Goal: Task Accomplishment & Management: Complete application form

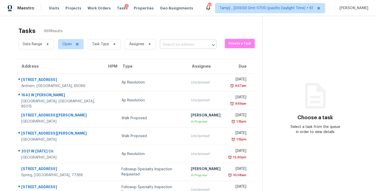
click at [199, 46] on input "text" at bounding box center [181, 45] width 42 height 8
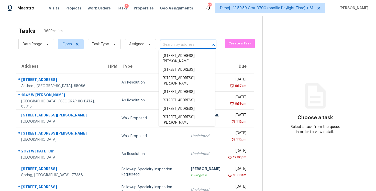
paste input "1107 6th St W, Palmetto, FL 34221"
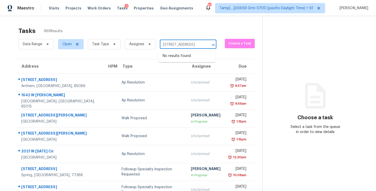
type input "1107 6th St W, Palmetto, FL 34221"
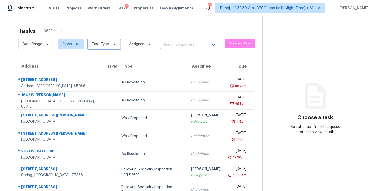
click at [103, 44] on span "Task Type" at bounding box center [100, 44] width 17 height 5
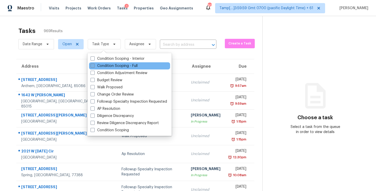
click at [117, 68] on label "Condition Scoping - Full" at bounding box center [114, 65] width 47 height 5
click at [94, 67] on input "Condition Scoping - Full" at bounding box center [92, 64] width 3 height 3
checkbox input "true"
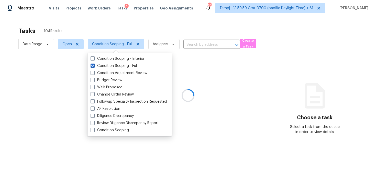
click at [81, 24] on div at bounding box center [188, 95] width 376 height 191
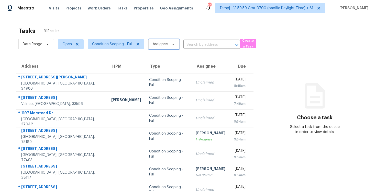
click at [163, 42] on span "Assignee" at bounding box center [160, 44] width 15 height 5
click at [164, 33] on div "Tasks 91 Results" at bounding box center [139, 30] width 243 height 13
click at [205, 46] on input "text" at bounding box center [204, 45] width 42 height 8
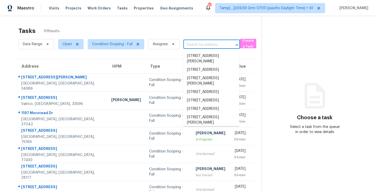
paste input "Guard-gated"
type input "Guard-gated"
click at [192, 44] on input "text" at bounding box center [204, 45] width 42 height 8
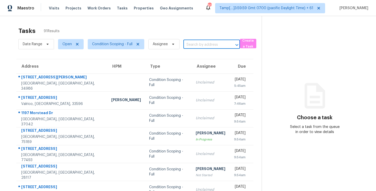
paste input "568 SW Saint Martins Cv, Port Saint Lucie, FL 34986"
type input "568 SW Saint Martins Cv, Port Saint Lucie, FL 34986"
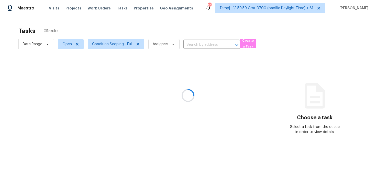
click at [209, 47] on div at bounding box center [188, 95] width 376 height 191
click at [205, 44] on div at bounding box center [188, 95] width 376 height 191
click at [205, 44] on input "text" at bounding box center [204, 45] width 42 height 8
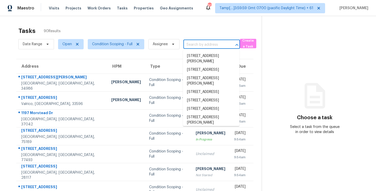
paste input "568 SW Saint Martins Cv, Port Saint Lucie, FL 34986"
type input "568 SW Saint Martins Cv, Port Saint Lucie, FL 34986"
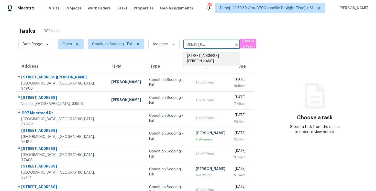
click at [211, 58] on li "568 SW Saint Martins Cv, Port Saint Lucie, FL 34986" at bounding box center [211, 59] width 57 height 14
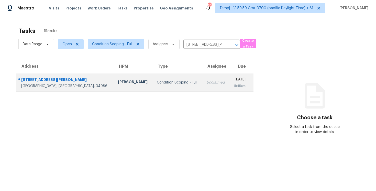
click at [234, 79] on div "Fri, Aug 15th 2025" at bounding box center [240, 80] width 12 height 6
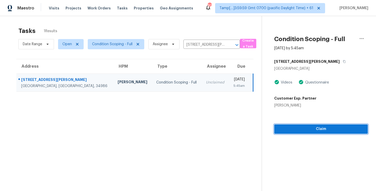
click at [292, 128] on span "Claim" at bounding box center [320, 129] width 85 height 6
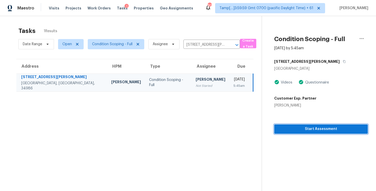
click at [292, 128] on span "Start Assessment" at bounding box center [320, 129] width 85 height 6
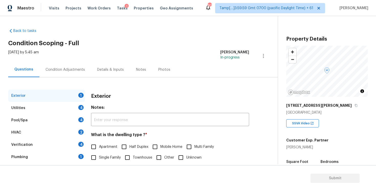
scroll to position [18, 0]
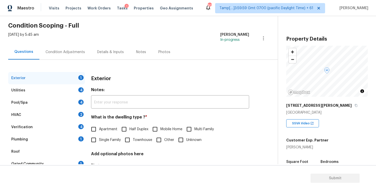
click at [74, 52] on div "Condition Adjustments" at bounding box center [65, 52] width 39 height 5
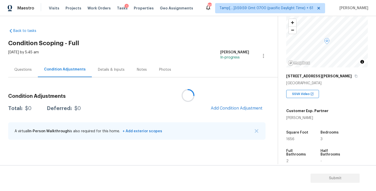
scroll to position [38, 0]
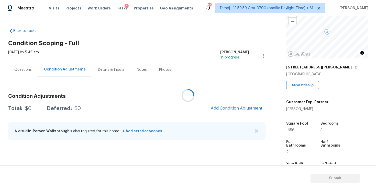
click at [247, 110] on div at bounding box center [188, 95] width 376 height 191
click at [224, 98] on h3 "Condition Adjustments" at bounding box center [136, 96] width 257 height 5
click at [224, 105] on button "Add Condition Adjustment" at bounding box center [237, 108] width 58 height 11
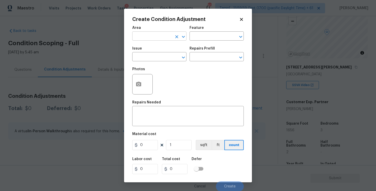
click at [164, 40] on input "text" at bounding box center [152, 37] width 40 height 8
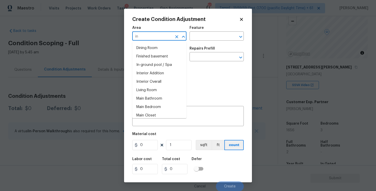
type input "i"
click at [98, 116] on body "Maestro Visits Projects Work Orders Tasks 1 Properties Geo Assignments 808 Tamp…" at bounding box center [188, 95] width 376 height 191
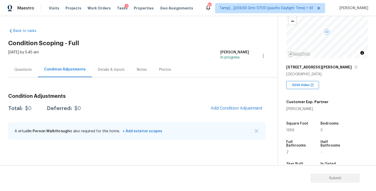
click at [278, 121] on div "Property Details © Mapbox © OpenStreetMap Improve this map 568 SW Saint Martins…" at bounding box center [323, 110] width 90 height 265
click at [231, 108] on span "Add Condition Adjustment" at bounding box center [237, 108] width 52 height 5
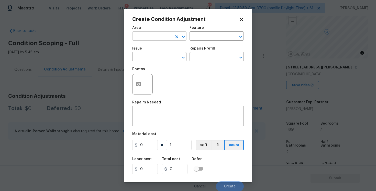
click at [181, 36] on icon "Open" at bounding box center [183, 37] width 6 height 6
click at [161, 33] on input "text" at bounding box center [152, 37] width 40 height 8
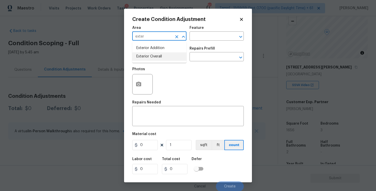
click at [152, 56] on li "Exterior Overall" at bounding box center [159, 56] width 54 height 8
type input "Exterior Overall"
click at [152, 56] on input "text" at bounding box center [152, 57] width 40 height 8
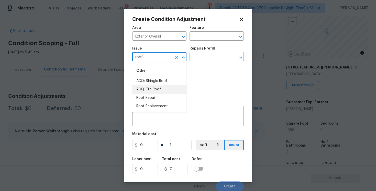
click at [151, 88] on li "ACQ: Tile Roof" at bounding box center [159, 89] width 54 height 8
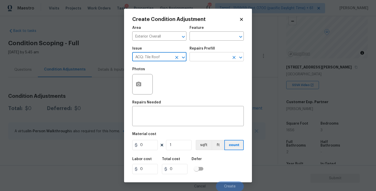
type input "ACQ: Tile Roof"
click at [206, 60] on input "text" at bounding box center [209, 57] width 40 height 8
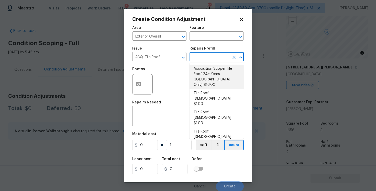
click at [211, 74] on li "Acquisition Scope: Tile Roof 24+ Years (Miami Only) $16.00" at bounding box center [216, 77] width 54 height 25
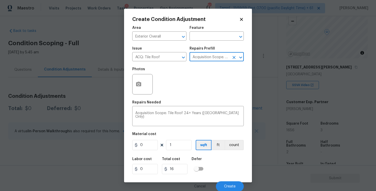
type input "Acquisition"
type textarea "Acquisition Scope: Tile Roof 24+ Years ([GEOGRAPHIC_DATA] Only)"
type input "16"
click at [173, 147] on input "1" at bounding box center [179, 145] width 26 height 10
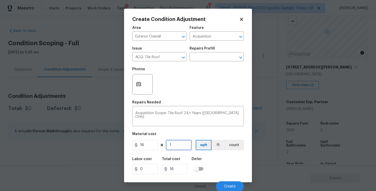
type input "0"
paste input "1656"
type input "1656"
type input "26496"
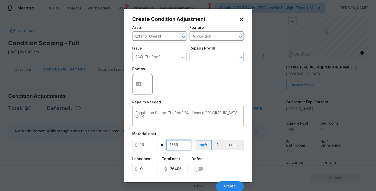
type input "1656"
click at [205, 159] on div "Defer" at bounding box center [199, 161] width 15 height 7
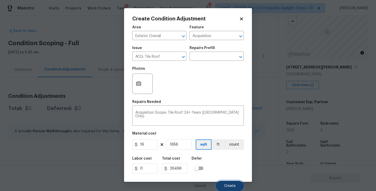
click at [225, 182] on button "Create" at bounding box center [230, 186] width 28 height 10
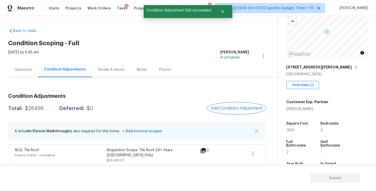
scroll to position [1, 0]
click at [247, 106] on span "Add Condition Adjustment" at bounding box center [237, 108] width 52 height 5
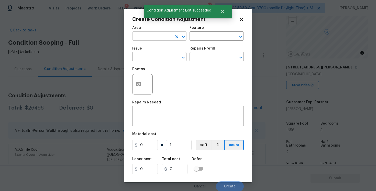
click at [164, 37] on input "text" at bounding box center [152, 37] width 40 height 8
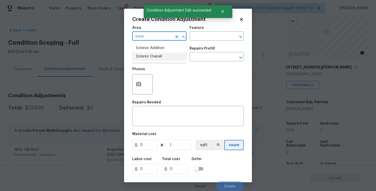
click at [163, 53] on li "Exterior Overall" at bounding box center [159, 56] width 54 height 8
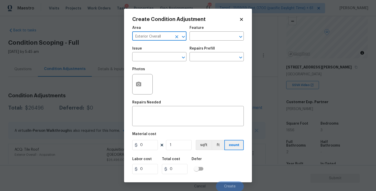
type input "Exterior Overall"
click at [163, 53] on input "text" at bounding box center [152, 57] width 40 height 8
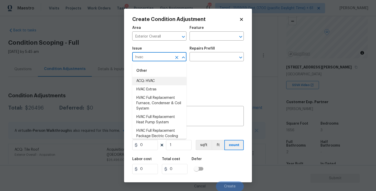
click at [160, 79] on li "ACQ: HVAC" at bounding box center [159, 81] width 54 height 8
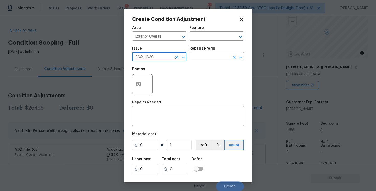
type input "ACQ: HVAC"
click at [202, 61] on input "text" at bounding box center [209, 57] width 40 height 8
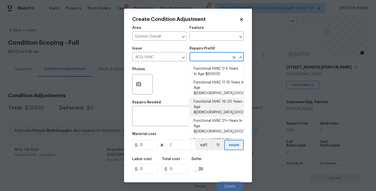
scroll to position [16, 0]
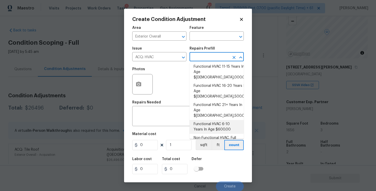
click at [218, 120] on li "Functional HVAC 6-10 Years In Age $600.00" at bounding box center [216, 127] width 54 height 14
type input "Acquisition"
type textarea "Acquisition Scope: Functional HVAC 6-10 years"
type input "600"
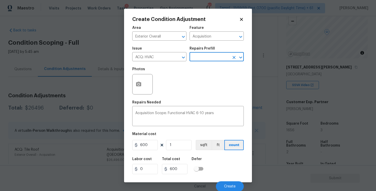
scroll to position [1, 0]
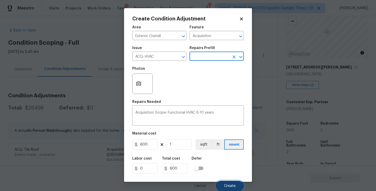
click at [225, 182] on button "Create" at bounding box center [230, 186] width 28 height 10
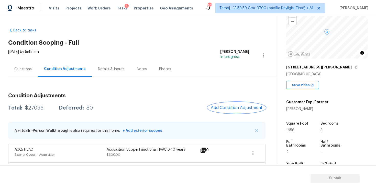
scroll to position [19, 0]
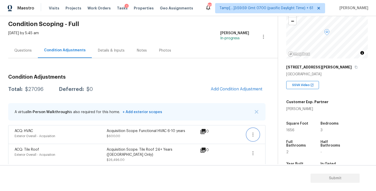
click at [251, 137] on icon "button" at bounding box center [253, 135] width 6 height 6
click at [270, 134] on div "Edit" at bounding box center [282, 133] width 40 height 5
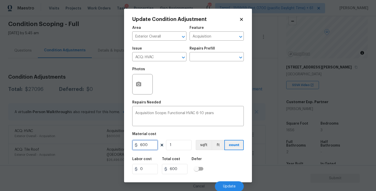
click at [155, 145] on input "600" at bounding box center [145, 145] width 26 height 10
type input "650"
click at [227, 149] on button "count" at bounding box center [233, 145] width 19 height 10
type input "650"
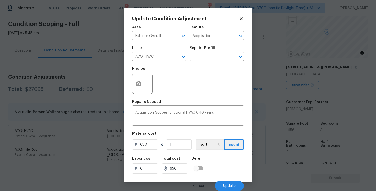
click at [229, 179] on div "Cancel Update" at bounding box center [187, 184] width 111 height 14
click at [229, 184] on button "Update" at bounding box center [229, 186] width 29 height 10
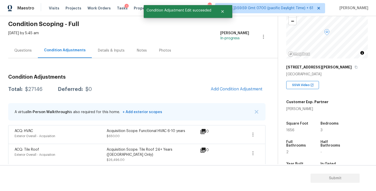
scroll to position [0, 0]
click at [239, 98] on div "Condition Adjustments Total: $27146 Deferred: $0 Add Condition Adjustment A vir…" at bounding box center [136, 118] width 257 height 95
click at [235, 95] on span "Add Condition Adjustment" at bounding box center [237, 89] width 58 height 11
click at [230, 89] on span "Add Condition Adjustment" at bounding box center [237, 89] width 52 height 5
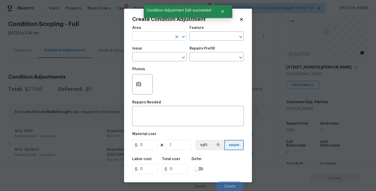
click at [155, 32] on div "Area" at bounding box center [159, 29] width 54 height 7
click at [156, 37] on input "text" at bounding box center [152, 37] width 40 height 8
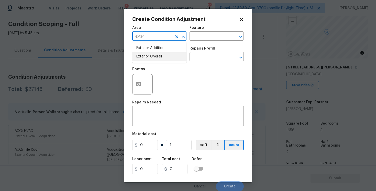
type input "exter"
click at [107, 72] on body "Maestro Visits Projects Work Orders Tasks 1 Properties Geo Assignments 808 Tamp…" at bounding box center [188, 95] width 376 height 191
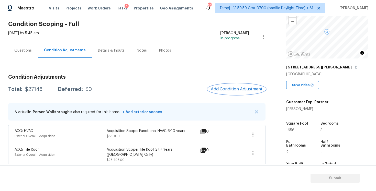
click at [238, 94] on button "Add Condition Adjustment" at bounding box center [237, 89] width 58 height 11
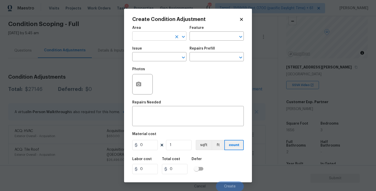
click at [151, 39] on input "text" at bounding box center [152, 37] width 40 height 8
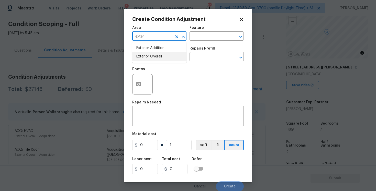
click at [149, 57] on li "Exterior Overall" at bounding box center [159, 56] width 54 height 8
type input "Exterior Overall"
click at [149, 57] on input "text" at bounding box center [152, 57] width 40 height 8
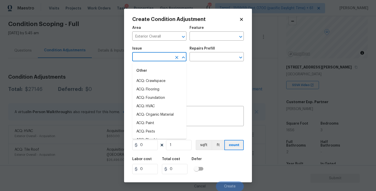
click at [106, 93] on body "Maestro Visits Projects Work Orders Tasks 1 Properties Geo Assignments 808 Tamp…" at bounding box center [188, 95] width 376 height 191
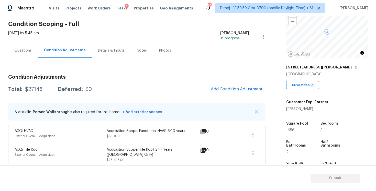
click at [30, 48] on div "Questions" at bounding box center [22, 50] width 17 height 5
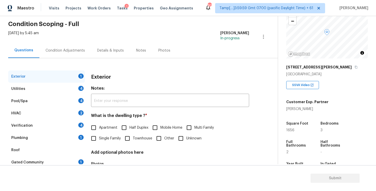
scroll to position [55, 0]
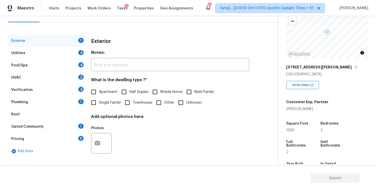
click at [61, 90] on div "Verification 4" at bounding box center [46, 90] width 77 height 12
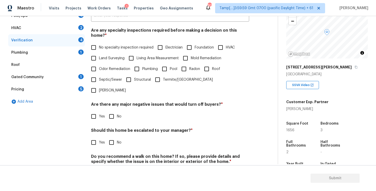
scroll to position [111, 0]
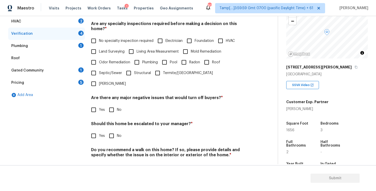
click at [101, 131] on label "Yes" at bounding box center [96, 136] width 17 height 11
click at [99, 131] on input "Yes" at bounding box center [93, 136] width 11 height 11
checkbox input "true"
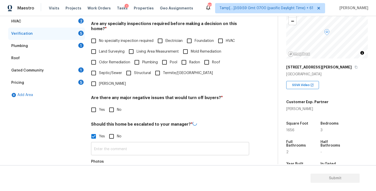
click at [126, 143] on input "text" at bounding box center [170, 149] width 158 height 12
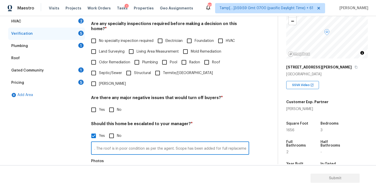
scroll to position [0, 45]
type input "Kitchen table pilot project. The roof is in poor condition as per the agent. Sc…"
click at [122, 157] on div "Photos" at bounding box center [170, 173] width 158 height 33
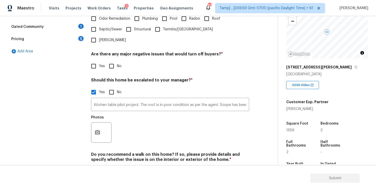
scroll to position [160, 0]
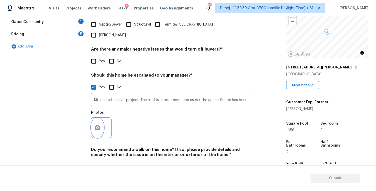
click at [95, 125] on icon "button" at bounding box center [97, 127] width 5 height 5
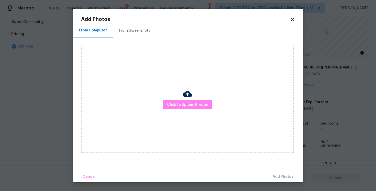
click at [179, 114] on div "Click to Upload Photos" at bounding box center [187, 99] width 213 height 107
click at [180, 108] on button "Click to Upload Photos" at bounding box center [187, 104] width 49 height 9
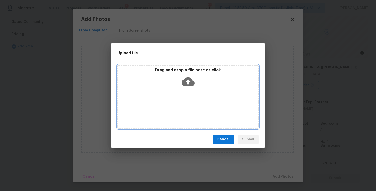
click at [186, 79] on icon at bounding box center [188, 81] width 13 height 9
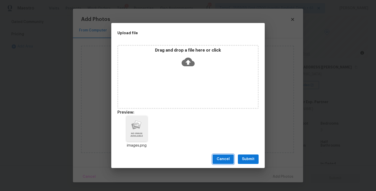
click at [222, 162] on span "Cancel" at bounding box center [223, 159] width 13 height 6
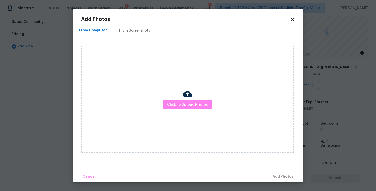
click at [293, 15] on div "Add Photos From Computer From Screenshots Click to Upload Photos Cancel Add Pho…" at bounding box center [188, 96] width 230 height 174
click at [293, 18] on icon at bounding box center [292, 19] width 3 height 3
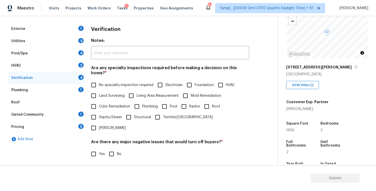
scroll to position [0, 0]
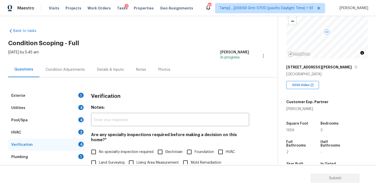
click at [86, 70] on div "Condition Adjustments" at bounding box center [65, 69] width 52 height 15
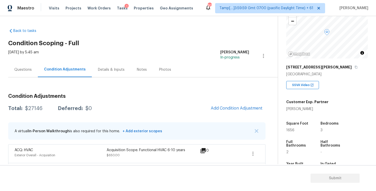
scroll to position [19, 0]
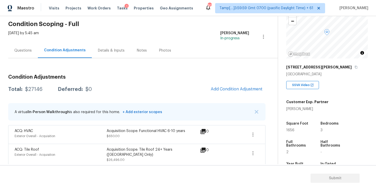
click at [30, 49] on div "Questions" at bounding box center [22, 50] width 17 height 5
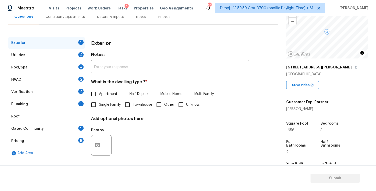
scroll to position [55, 0]
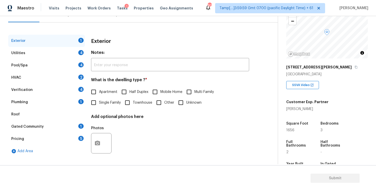
click at [66, 87] on div "Verification 4" at bounding box center [46, 90] width 77 height 12
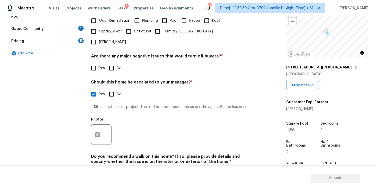
scroll to position [160, 0]
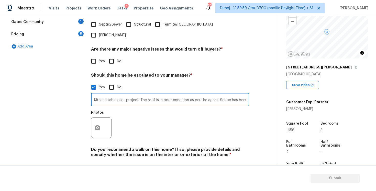
click at [225, 94] on input "Kitchen table pilot project. The roof is in poor condition as per the agent. Sc…" at bounding box center [170, 100] width 158 height 12
type input "Kitchen table pilot project. The roof is in poor condition as per the agent. Sc…"
click at [99, 125] on icon "button" at bounding box center [97, 127] width 5 height 5
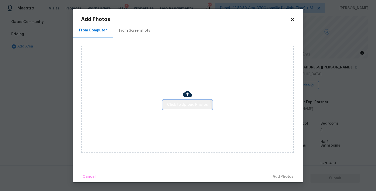
click at [180, 106] on span "Click to Upload Photos" at bounding box center [187, 105] width 41 height 6
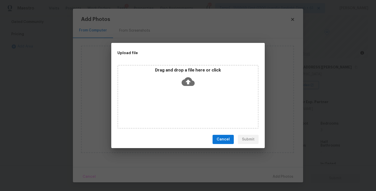
click at [183, 83] on icon at bounding box center [188, 81] width 13 height 9
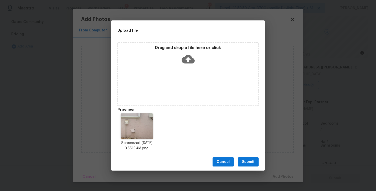
click at [247, 165] on button "Submit" at bounding box center [248, 162] width 21 height 9
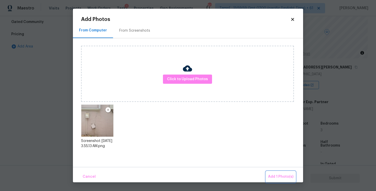
click at [271, 176] on span "Add 1 Photo(s)" at bounding box center [280, 177] width 25 height 6
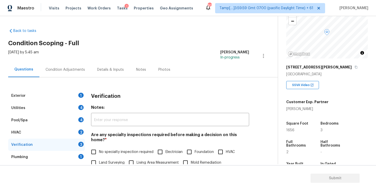
click at [79, 67] on div "Condition Adjustments" at bounding box center [65, 69] width 39 height 5
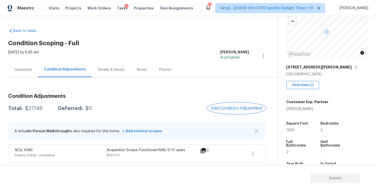
click at [220, 109] on span "Add Condition Adjustment" at bounding box center [237, 108] width 52 height 5
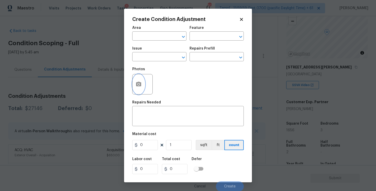
click at [137, 80] on button "button" at bounding box center [138, 84] width 12 height 20
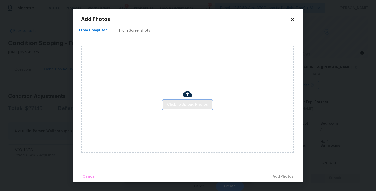
click at [177, 101] on button "Click to Upload Photos" at bounding box center [187, 104] width 49 height 9
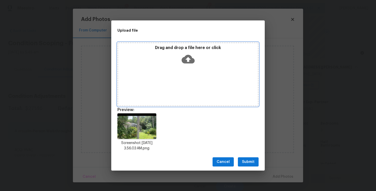
click at [182, 64] on icon at bounding box center [188, 59] width 13 height 13
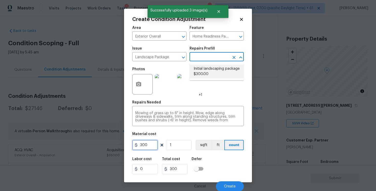
scroll to position [38, 0]
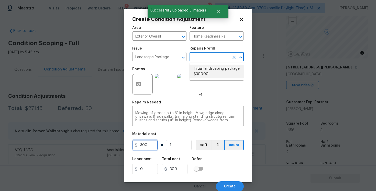
click at [153, 148] on input "300" at bounding box center [145, 145] width 26 height 10
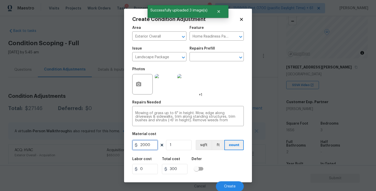
type input "2000"
click at [215, 158] on div "Labor cost 0 Total cost 2000 Defer" at bounding box center [187, 165] width 111 height 23
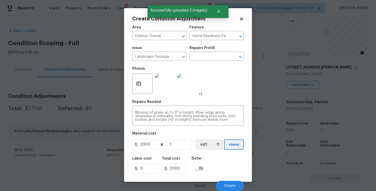
scroll to position [0, 0]
click at [226, 186] on span "Create" at bounding box center [230, 187] width 12 height 4
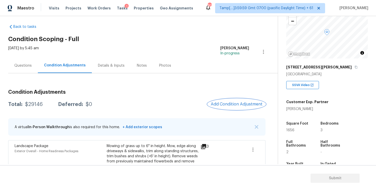
scroll to position [0, 0]
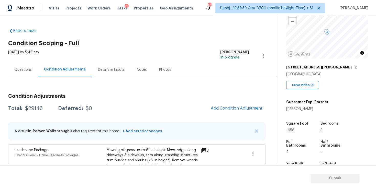
click at [38, 74] on div "Condition Adjustments" at bounding box center [65, 69] width 54 height 15
click at [34, 71] on div "Questions" at bounding box center [23, 69] width 30 height 15
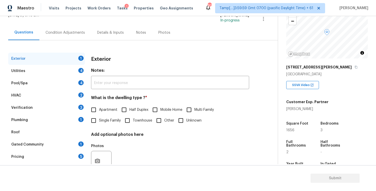
scroll to position [55, 0]
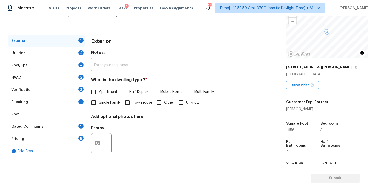
click at [66, 90] on div "Verification 3" at bounding box center [46, 90] width 77 height 12
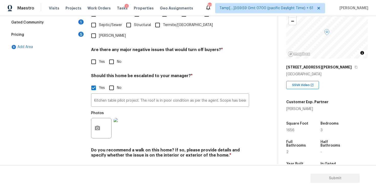
scroll to position [160, 0]
click at [93, 118] on div at bounding box center [101, 128] width 20 height 20
click at [97, 125] on icon "button" at bounding box center [97, 128] width 6 height 6
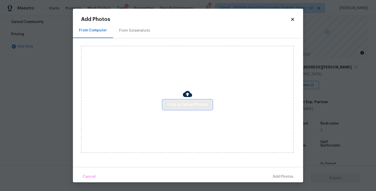
click at [171, 106] on span "Click to Upload Photos" at bounding box center [187, 105] width 41 height 6
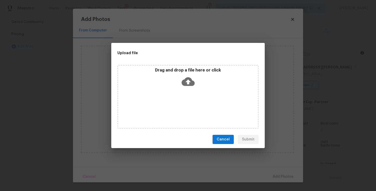
click at [180, 79] on div "Drag and drop a file here or click" at bounding box center [188, 79] width 140 height 22
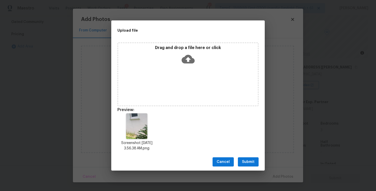
click at [245, 163] on span "Submit" at bounding box center [248, 162] width 13 height 6
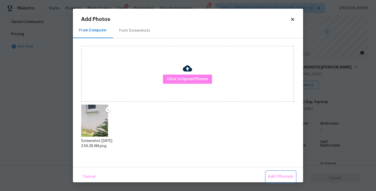
click at [272, 173] on button "Add 1 Photo(s)" at bounding box center [280, 177] width 29 height 11
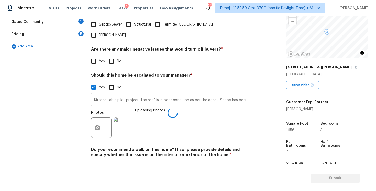
click at [237, 94] on input "Kitchen table pilot project. The roof is in poor condition as per the agent. Sc…" at bounding box center [170, 100] width 158 height 12
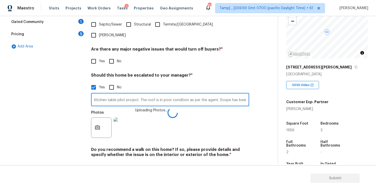
click at [238, 94] on input "Kitchen table pilot project. The roof is in poor condition as per the agent. Sc…" at bounding box center [170, 100] width 158 height 12
click at [248, 95] on input "Kitchen table pilot project. The roof is in poor condition as per the agent. Sc…" at bounding box center [170, 101] width 158 height 12
click at [243, 94] on input "Kitchen table pilot project. The roof is in poor condition as per the agent. Sc…" at bounding box center [170, 100] width 158 height 12
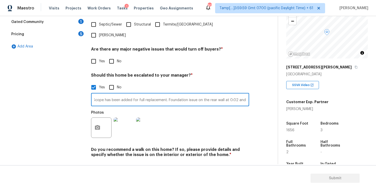
scroll to position [0, 130]
type input "Kitchen table pilot project. The roof is in poor condition as per the agent. Sc…"
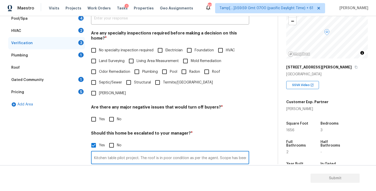
scroll to position [36, 0]
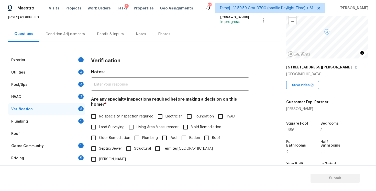
click at [65, 39] on div "Condition Adjustments" at bounding box center [65, 34] width 52 height 15
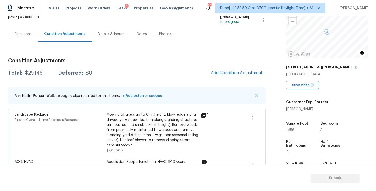
scroll to position [66, 0]
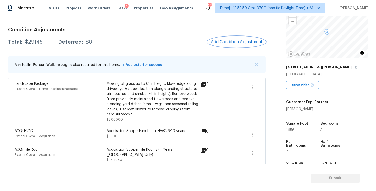
click at [238, 41] on span "Add Condition Adjustment" at bounding box center [237, 42] width 52 height 5
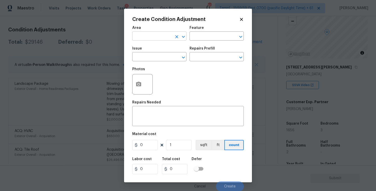
click at [141, 37] on input "text" at bounding box center [152, 37] width 40 height 8
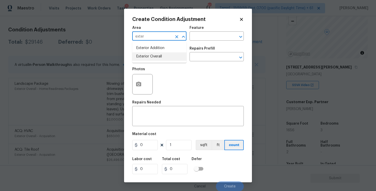
click at [142, 57] on li "Exterior Overall" at bounding box center [159, 56] width 54 height 8
type input "Exterior Overall"
click at [142, 57] on input "text" at bounding box center [152, 57] width 40 height 8
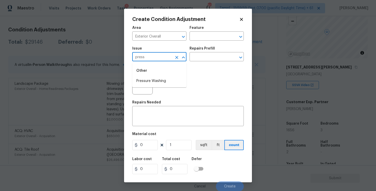
click at [151, 80] on li "Pressure Washing" at bounding box center [159, 81] width 54 height 8
type input "Pressure Washing"
click at [194, 57] on input "text" at bounding box center [209, 57] width 40 height 8
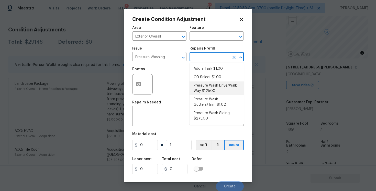
click at [212, 90] on li "Pressure Wash Drive/Walk Way $125.00" at bounding box center [216, 89] width 54 height 14
type input "Siding"
type textarea "Pressure wash the driveways/walkways as directed by the PM. Ensure that all deb…"
type input "125"
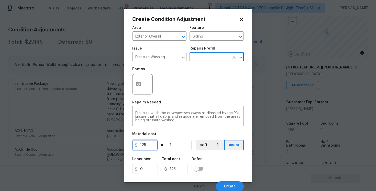
click at [156, 146] on input "125" at bounding box center [145, 145] width 26 height 10
type input "200"
click at [252, 166] on body "Maestro Visits Projects Work Orders Tasks 1 Properties Geo Assignments 806 Tamp…" at bounding box center [188, 95] width 376 height 191
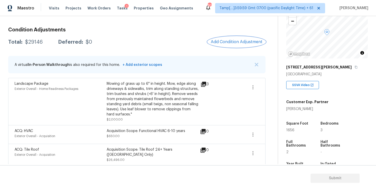
click at [234, 45] on button "Add Condition Adjustment" at bounding box center [237, 42] width 58 height 11
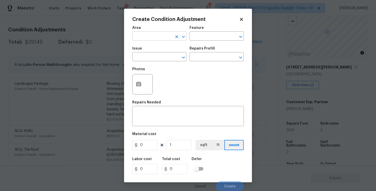
click at [157, 40] on input "text" at bounding box center [152, 37] width 40 height 8
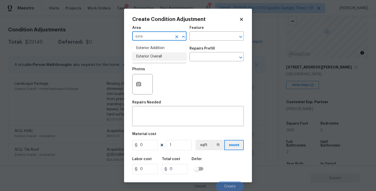
click at [156, 52] on li "Exterior Overall" at bounding box center [159, 56] width 54 height 8
type input "Exterior Overall"
click at [157, 56] on input "text" at bounding box center [152, 57] width 40 height 8
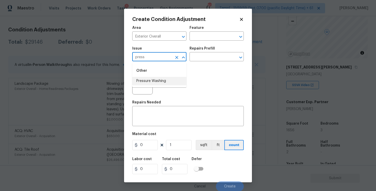
click at [158, 82] on li "Pressure Washing" at bounding box center [159, 81] width 54 height 8
type input "Pressure Washing"
click at [205, 56] on input "text" at bounding box center [209, 57] width 40 height 8
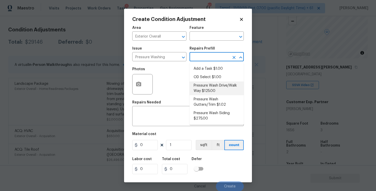
click at [208, 90] on li "Pressure Wash Drive/Walk Way $125.00" at bounding box center [216, 89] width 54 height 14
type input "Siding"
type textarea "Pressure wash the driveways/walkways as directed by the PM. Ensure that all deb…"
type input "125"
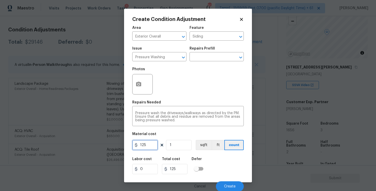
click at [154, 145] on input "125" at bounding box center [145, 145] width 26 height 10
type input "200"
click at [222, 152] on div "Area Exterior Overall ​ Feature Siding ​ Issue Pressure Washing ​ Repairs Prefi…" at bounding box center [187, 107] width 111 height 169
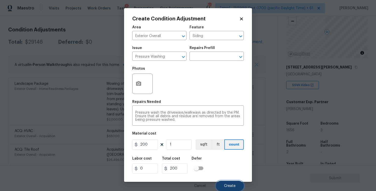
click at [227, 186] on span "Create" at bounding box center [230, 186] width 12 height 4
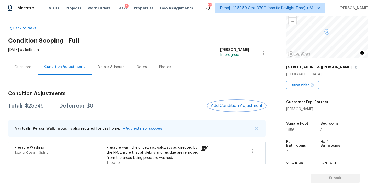
scroll to position [2, 0]
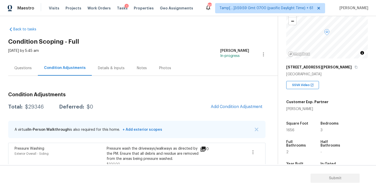
click at [30, 68] on div "Questions" at bounding box center [22, 68] width 17 height 5
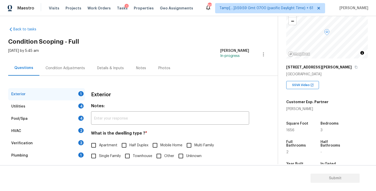
scroll to position [55, 0]
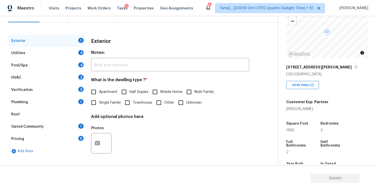
click at [62, 70] on div "Pool/Spa 4" at bounding box center [46, 65] width 77 height 12
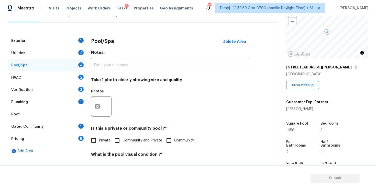
click at [64, 88] on div "Verification 3" at bounding box center [46, 90] width 77 height 12
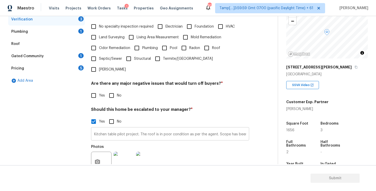
scroll to position [128, 0]
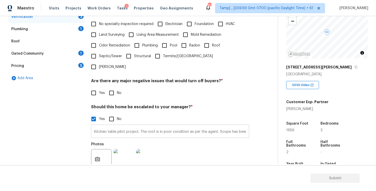
click at [180, 126] on input "Kitchen table pilot project. The roof is in poor condition as per the agent. Sc…" at bounding box center [170, 132] width 158 height 12
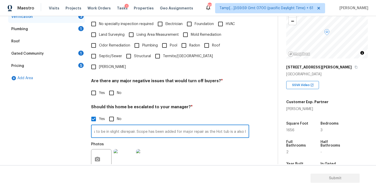
scroll to position [0, 320]
type input "Kitchen table pilot project. The roof is in poor condition as per the agent. Sc…"
click at [105, 149] on div at bounding box center [101, 159] width 20 height 20
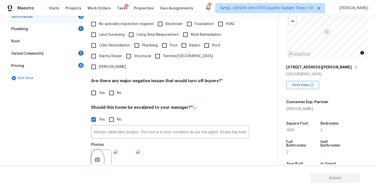
click at [100, 150] on button "button" at bounding box center [97, 160] width 12 height 20
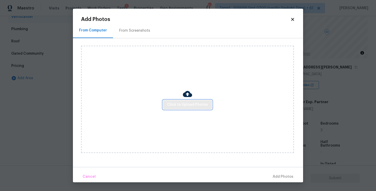
click at [188, 103] on span "Click to Upload Photos" at bounding box center [187, 105] width 41 height 6
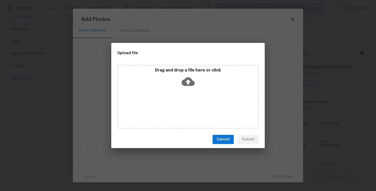
click at [197, 77] on div "Drag and drop a file here or click" at bounding box center [188, 79] width 140 height 22
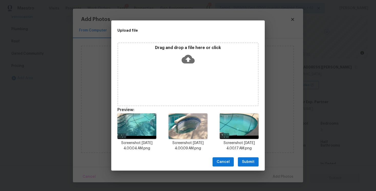
click at [246, 162] on span "Submit" at bounding box center [248, 162] width 13 height 6
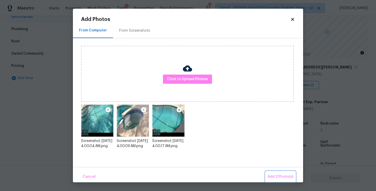
click at [273, 175] on span "Add 3 Photo(s)" at bounding box center [280, 177] width 26 height 6
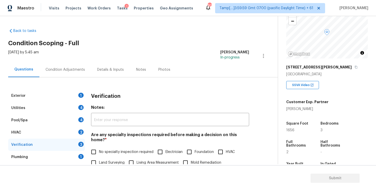
click at [77, 61] on div "Fri, Aug 15 2025 by 5:45 am Vigneshwaran B In-progress" at bounding box center [143, 56] width 270 height 12
click at [85, 68] on div "Condition Adjustments" at bounding box center [65, 69] width 52 height 15
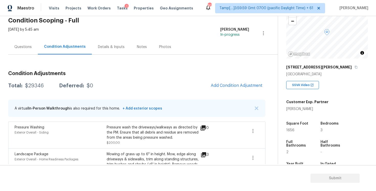
scroll to position [40, 0]
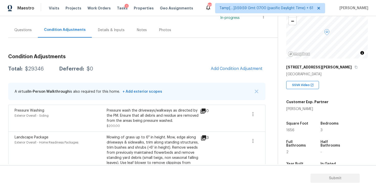
click at [244, 76] on div "Condition Adjustments Total: $29346 Deferred: $0 Add Condition Adjustment A vir…" at bounding box center [136, 135] width 257 height 170
click at [235, 68] on span "Add Condition Adjustment" at bounding box center [237, 68] width 52 height 5
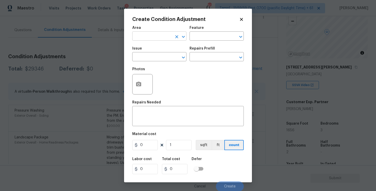
click at [159, 40] on input "text" at bounding box center [152, 37] width 40 height 8
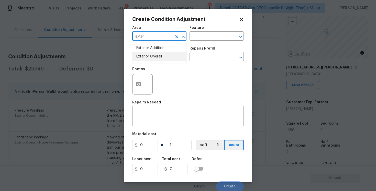
click at [161, 57] on li "Exterior Overall" at bounding box center [159, 56] width 54 height 8
type input "Exterior Overall"
click at [161, 57] on input "text" at bounding box center [152, 57] width 40 height 8
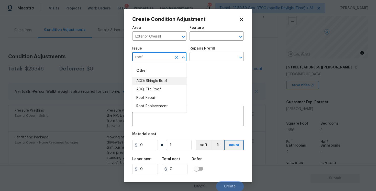
click at [162, 82] on li "ACQ: Shingle Roof" at bounding box center [159, 81] width 54 height 8
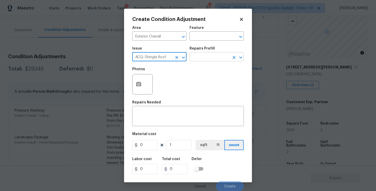
type input "ACQ: Shingle Roof"
click at [200, 56] on input "text" at bounding box center [209, 57] width 40 height 8
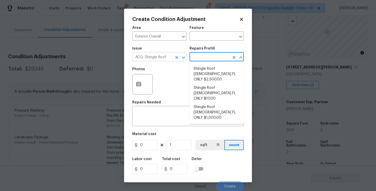
click at [174, 57] on icon "Clear" at bounding box center [176, 57] width 5 height 5
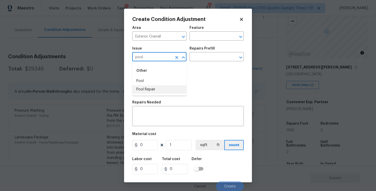
click at [174, 88] on li "Pool Repair" at bounding box center [159, 89] width 54 height 8
type input "Pool Repair"
click at [204, 58] on input "text" at bounding box center [209, 57] width 40 height 8
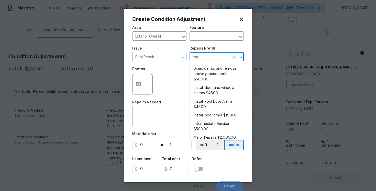
type input "maj"
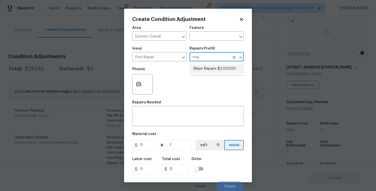
click at [205, 68] on li "Major Repairs $2,000.00" at bounding box center [216, 69] width 54 height 8
type input "Pool"
type textarea "large misc. repairs abandoned empty pool"
type input "2000"
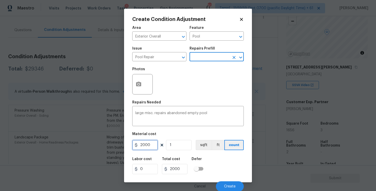
click at [142, 147] on input "2000" at bounding box center [145, 145] width 26 height 10
click at [140, 145] on input "2000" at bounding box center [145, 145] width 26 height 10
type input "12000"
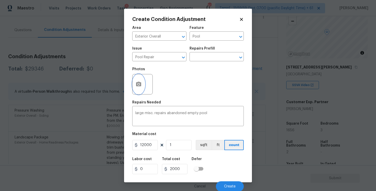
click at [138, 91] on button "button" at bounding box center [138, 84] width 12 height 20
type input "12000"
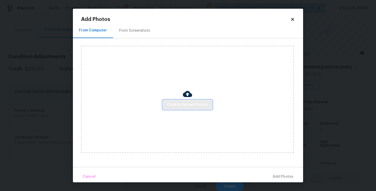
click at [188, 103] on span "Click to Upload Photos" at bounding box center [187, 105] width 41 height 6
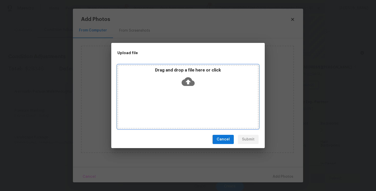
click at [187, 86] on icon at bounding box center [188, 81] width 13 height 13
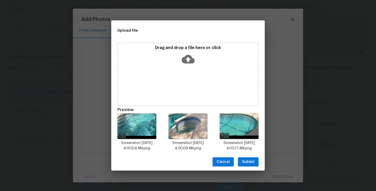
click at [245, 166] on button "Submit" at bounding box center [248, 162] width 21 height 9
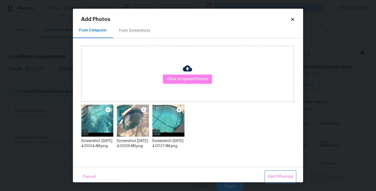
click at [282, 181] on button "Add 3 Photo(s)" at bounding box center [280, 177] width 30 height 11
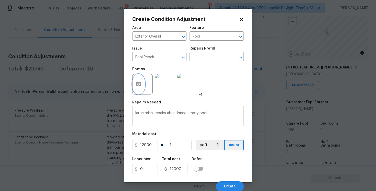
scroll to position [1, 0]
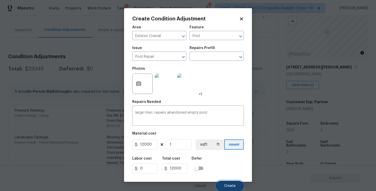
click at [232, 183] on button "Create" at bounding box center [230, 186] width 28 height 10
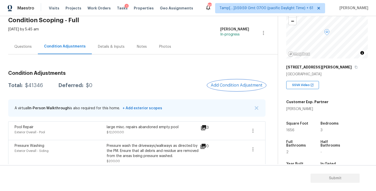
scroll to position [20, 0]
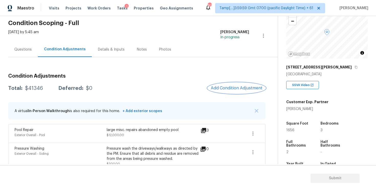
click at [235, 92] on button "Add Condition Adjustment" at bounding box center [237, 88] width 58 height 11
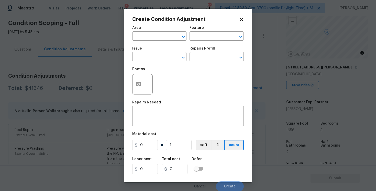
click at [165, 42] on span "Area ​" at bounding box center [159, 33] width 54 height 21
click at [163, 37] on input "text" at bounding box center [152, 37] width 40 height 8
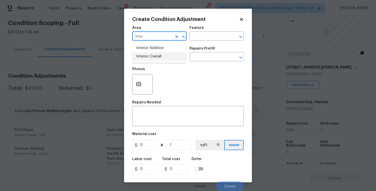
click at [164, 54] on li "Interior Overall" at bounding box center [159, 56] width 54 height 8
type input "Interior Overall"
click at [164, 54] on input "text" at bounding box center [152, 57] width 40 height 8
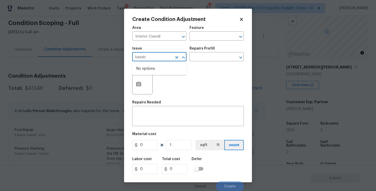
type input "baseba"
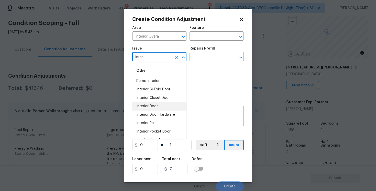
click at [156, 106] on li "Interior Door" at bounding box center [159, 106] width 54 height 8
type input "Interior Door"
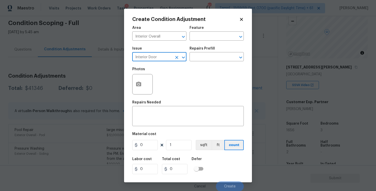
click at [176, 58] on icon "Clear" at bounding box center [176, 57] width 5 height 5
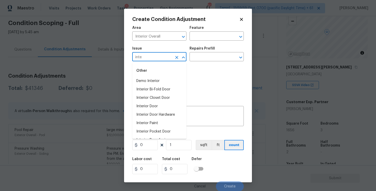
type input "inter"
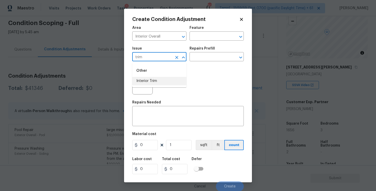
click at [165, 85] on li "Interior Trim" at bounding box center [159, 81] width 54 height 8
type input "Interior Trim"
click at [206, 54] on input "text" at bounding box center [209, 57] width 40 height 8
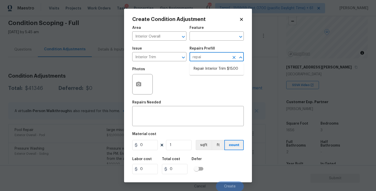
type input "repair"
click at [204, 71] on li "Repair Interior Trim $15.00" at bounding box center [216, 69] width 54 height 8
type input "Interior Trim"
type textarea "Repair the damaged interior trim. Ensure that the repair matches the finish of …"
type input "15"
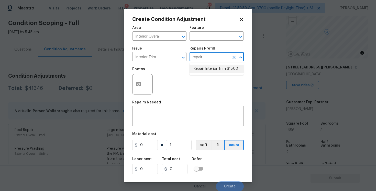
type input "15"
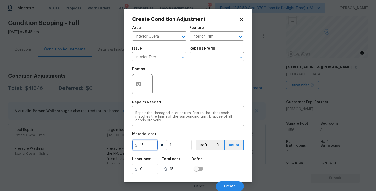
click at [148, 149] on input "15" at bounding box center [145, 145] width 26 height 10
type input "400"
click at [182, 89] on div "Photos" at bounding box center [187, 80] width 111 height 33
click at [137, 84] on icon "button" at bounding box center [138, 84] width 5 height 5
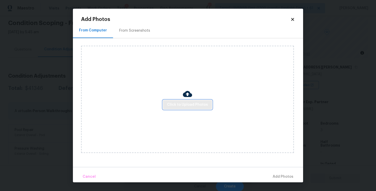
click at [195, 106] on span "Click to Upload Photos" at bounding box center [187, 105] width 41 height 6
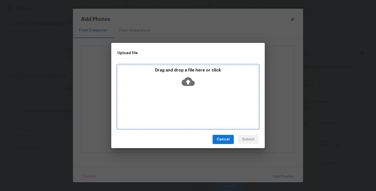
click at [189, 81] on icon at bounding box center [188, 81] width 13 height 13
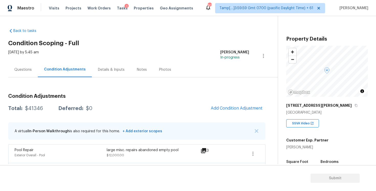
scroll to position [38, 0]
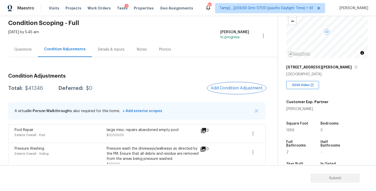
click at [232, 86] on span "Add Condition Adjustment" at bounding box center [237, 88] width 52 height 5
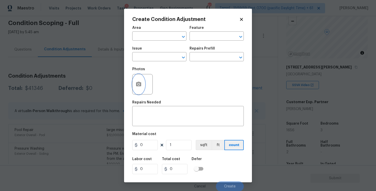
click at [139, 82] on icon "button" at bounding box center [138, 84] width 5 height 5
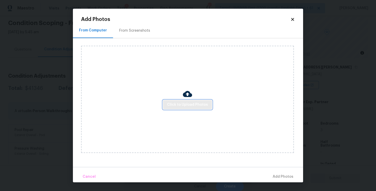
click at [197, 101] on button "Click to Upload Photos" at bounding box center [187, 104] width 49 height 9
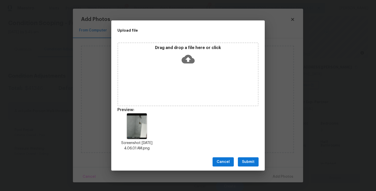
click at [252, 163] on span "Submit" at bounding box center [248, 162] width 13 height 6
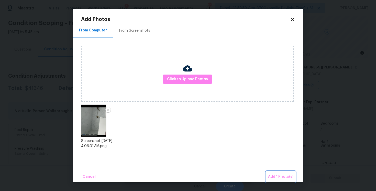
click at [276, 177] on span "Add 1 Photo(s)" at bounding box center [280, 177] width 25 height 6
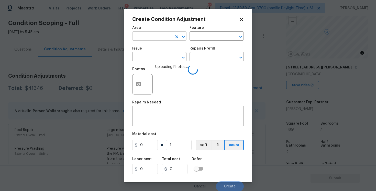
click at [160, 38] on input "text" at bounding box center [152, 37] width 40 height 8
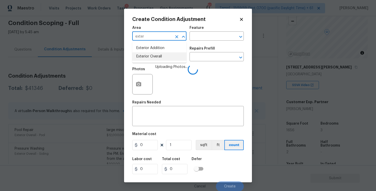
click at [154, 56] on li "Exterior Overall" at bounding box center [159, 56] width 54 height 8
type input "Exterior Overall"
click at [154, 56] on input "text" at bounding box center [152, 57] width 40 height 8
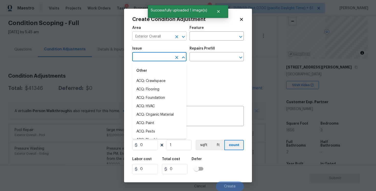
click at [175, 35] on icon "Clear" at bounding box center [176, 36] width 5 height 5
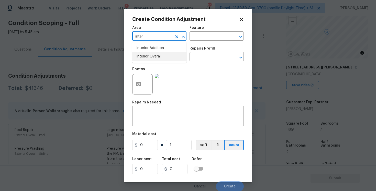
click at [151, 59] on li "Interior Overall" at bounding box center [159, 56] width 54 height 8
type input "Interior Overall"
click at [151, 59] on input "text" at bounding box center [152, 57] width 40 height 8
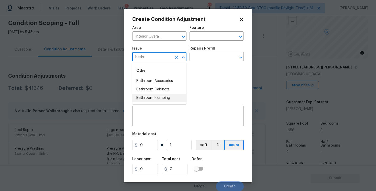
click at [155, 97] on li "Bathroom Plumbing" at bounding box center [159, 98] width 54 height 8
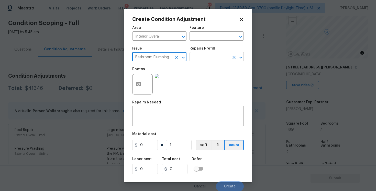
type input "Bathroom Plumbing"
click at [190, 59] on input "text" at bounding box center [209, 57] width 40 height 8
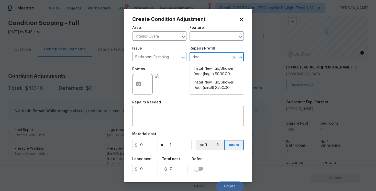
type input "door"
click at [200, 84] on li "Install New Tub/Shower Door (small) $750.00" at bounding box center [216, 86] width 54 height 14
type input "Plumbing"
type textarea "Prep the tub/shower surround and install a new 32''-36'' tempered shower door. …"
type input "750"
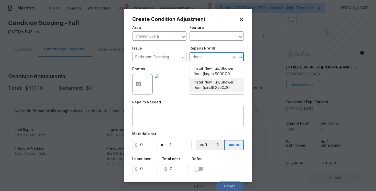
type input "750"
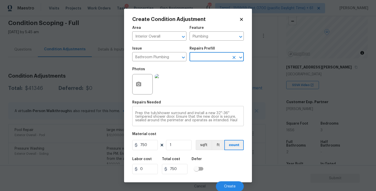
scroll to position [1, 0]
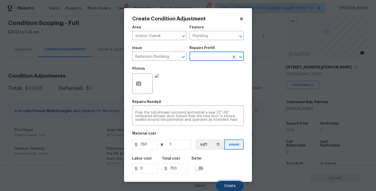
click at [227, 185] on span "Create" at bounding box center [230, 186] width 12 height 4
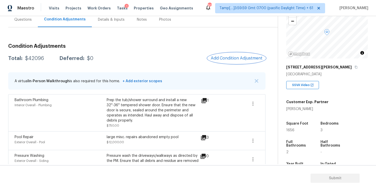
scroll to position [49, 0]
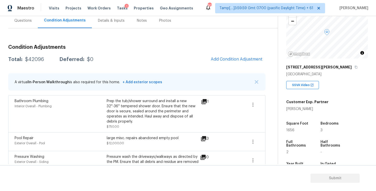
click at [245, 53] on div "Condition Adjustments Total: $42096 Deferred: $0 Add Condition Adjustment A vir…" at bounding box center [136, 153] width 257 height 225
click at [226, 59] on span "Add Condition Adjustment" at bounding box center [237, 59] width 52 height 5
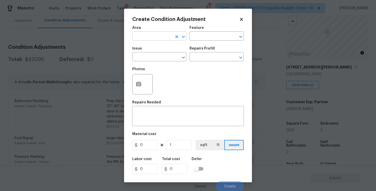
click at [163, 39] on input "text" at bounding box center [152, 37] width 40 height 8
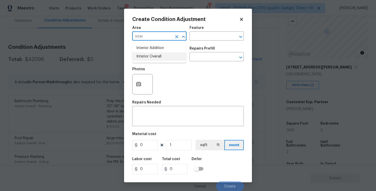
click at [160, 58] on li "Interior Overall" at bounding box center [159, 56] width 54 height 8
type input "Interior Overall"
click at [160, 58] on input "text" at bounding box center [152, 57] width 40 height 8
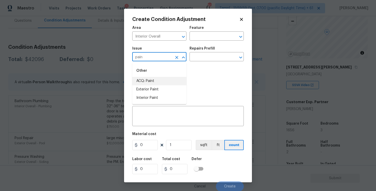
click at [158, 77] on li "ACQ: Paint" at bounding box center [159, 81] width 54 height 8
type input "ACQ: Paint"
click at [174, 55] on button "Clear" at bounding box center [176, 57] width 7 height 7
click at [161, 57] on input "text" at bounding box center [152, 57] width 40 height 8
click at [96, 105] on body "Maestro Visits Projects Work Orders Tasks 1 Properties Geo Assignments 804 Tamp…" at bounding box center [188, 95] width 376 height 191
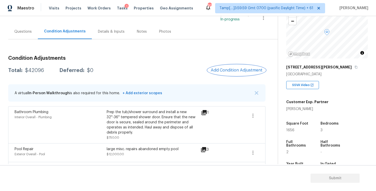
scroll to position [25, 0]
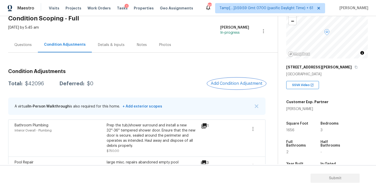
click at [235, 82] on span "Add Condition Adjustment" at bounding box center [237, 83] width 52 height 5
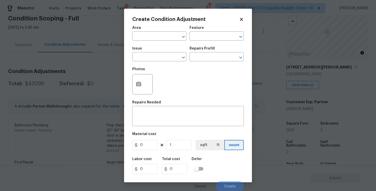
click at [160, 44] on span "Issue ​" at bounding box center [159, 54] width 54 height 21
click at [160, 39] on input "text" at bounding box center [152, 37] width 40 height 8
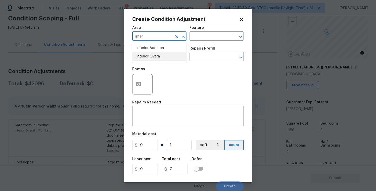
click at [158, 57] on li "Interior Overall" at bounding box center [159, 56] width 54 height 8
type input "Interior Overall"
click at [158, 57] on input "text" at bounding box center [152, 57] width 40 height 8
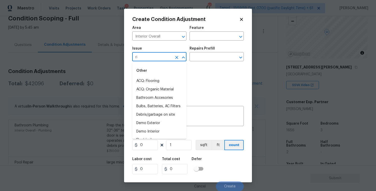
type input "r"
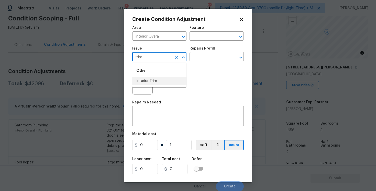
click at [155, 78] on li "Interior Trim" at bounding box center [159, 81] width 54 height 8
type input "Interior Trim"
click at [146, 79] on div at bounding box center [142, 84] width 20 height 20
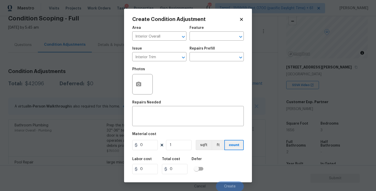
click at [144, 79] on div at bounding box center [142, 84] width 20 height 20
click at [140, 85] on icon "button" at bounding box center [138, 84] width 5 height 5
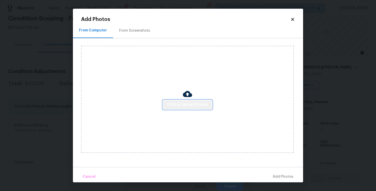
click at [194, 104] on span "Click to Upload Photos" at bounding box center [187, 105] width 41 height 6
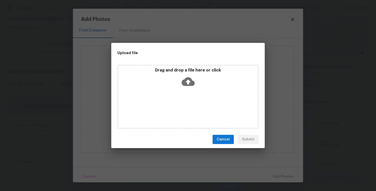
click at [189, 85] on icon at bounding box center [188, 81] width 13 height 9
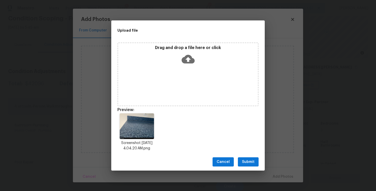
click at [243, 169] on div "Cancel Submit" at bounding box center [187, 162] width 153 height 18
click at [249, 158] on button "Submit" at bounding box center [248, 162] width 21 height 9
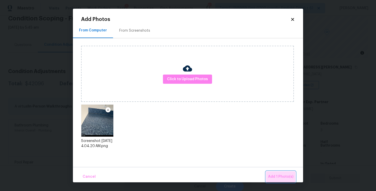
click at [274, 172] on button "Add 1 Photo(s)" at bounding box center [280, 177] width 29 height 11
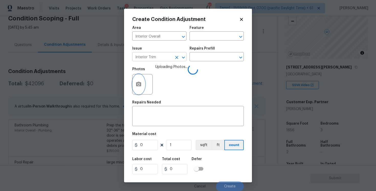
click at [175, 57] on icon "Clear" at bounding box center [176, 57] width 5 height 5
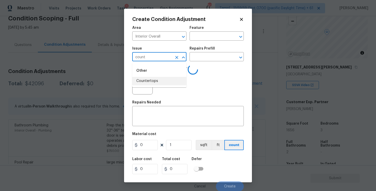
click at [173, 81] on li "Countertops" at bounding box center [159, 81] width 54 height 8
type input "Countertops"
click at [207, 55] on input "text" at bounding box center [209, 57] width 40 height 8
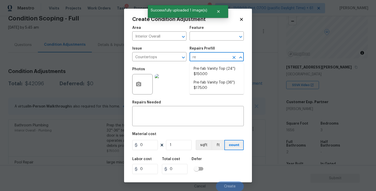
type input "r"
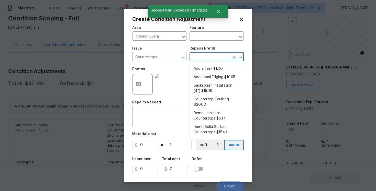
type input "d"
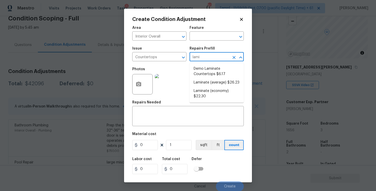
type input "lamin"
click at [209, 95] on li "Laminate (economy) $22.30" at bounding box center [216, 94] width 54 height 14
type input "Countertops"
type textarea "Remove the existing laminate countertops and replace with new (PM to approve st…"
type input "22.3"
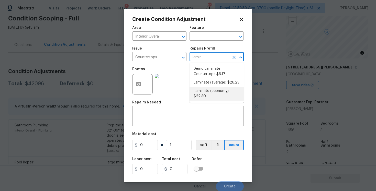
type input "22.3"
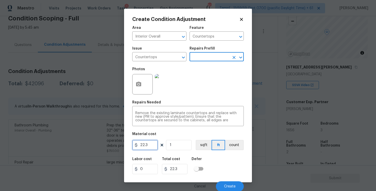
click at [151, 146] on input "22.3" at bounding box center [145, 145] width 26 height 10
type input "1000"
click at [230, 168] on div "Labor cost 0 Total cost 1000 Defer" at bounding box center [187, 165] width 111 height 23
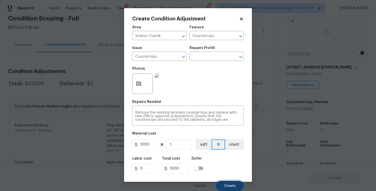
click at [232, 187] on span "Create" at bounding box center [230, 186] width 12 height 4
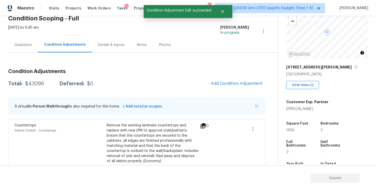
scroll to position [0, 0]
click at [234, 85] on span "Add Condition Adjustment" at bounding box center [237, 83] width 52 height 5
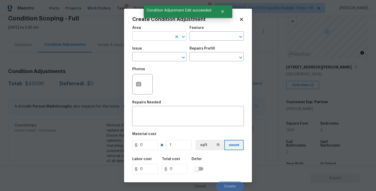
click at [166, 40] on input "text" at bounding box center [152, 37] width 40 height 8
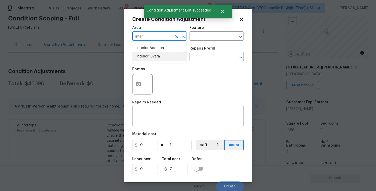
click at [157, 58] on li "Interior Overall" at bounding box center [159, 56] width 54 height 8
type input "Interior Overall"
click at [157, 58] on input "text" at bounding box center [152, 57] width 40 height 8
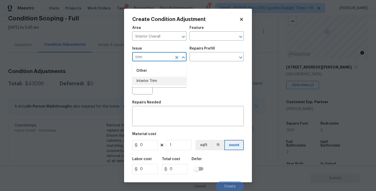
click at [157, 82] on li "Interior Trim" at bounding box center [159, 81] width 54 height 8
type input "Interior Trim"
click at [207, 59] on input "text" at bounding box center [209, 57] width 40 height 8
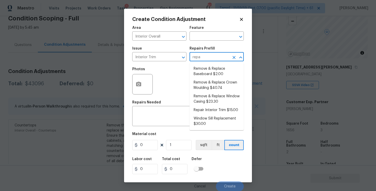
type input "repai"
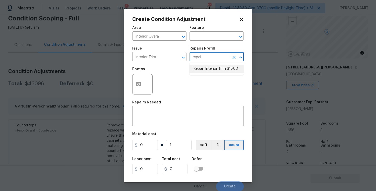
click at [208, 71] on li "Repair Interior Trim $15.00" at bounding box center [216, 69] width 54 height 8
type input "Interior Trim"
type textarea "Repair the damaged interior trim. Ensure that the repair matches the finish of …"
type input "15"
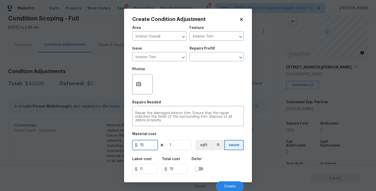
click at [150, 144] on input "15" at bounding box center [145, 145] width 26 height 10
type input "400"
click at [156, 105] on div "Repairs Needed" at bounding box center [187, 104] width 111 height 7
click at [136, 82] on icon "button" at bounding box center [139, 84] width 6 height 6
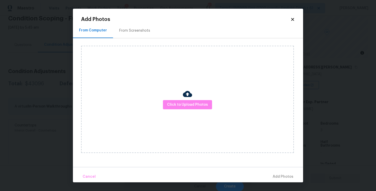
click at [213, 103] on div "Click to Upload Photos" at bounding box center [187, 99] width 213 height 107
click at [205, 102] on span "Click to Upload Photos" at bounding box center [187, 105] width 41 height 6
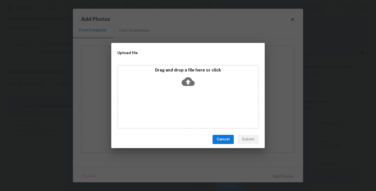
click at [196, 84] on div "Drag and drop a file here or click" at bounding box center [188, 79] width 140 height 22
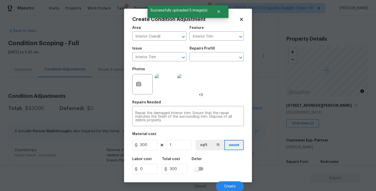
scroll to position [1, 0]
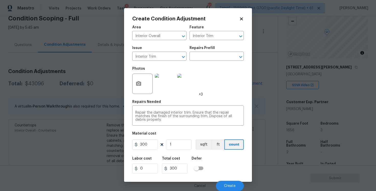
click at [223, 181] on div "Cancel Create" at bounding box center [187, 184] width 111 height 14
click at [225, 182] on button "Create" at bounding box center [230, 186] width 28 height 10
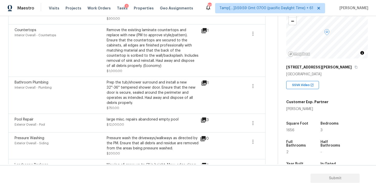
scroll to position [0, 0]
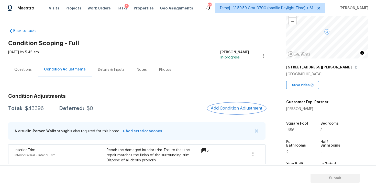
click at [234, 111] on span "Add Condition Adjustment" at bounding box center [237, 108] width 52 height 5
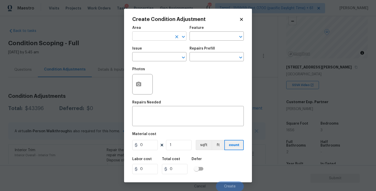
click at [159, 39] on input "text" at bounding box center [152, 37] width 40 height 8
type input "e"
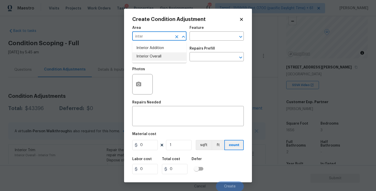
click at [158, 54] on li "Interior Overall" at bounding box center [159, 56] width 54 height 8
type input "Interior Overall"
click at [158, 54] on input "text" at bounding box center [152, 57] width 40 height 8
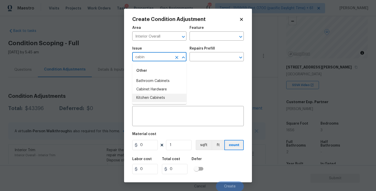
click at [160, 99] on li "Kitchen Cabinets" at bounding box center [159, 98] width 54 height 8
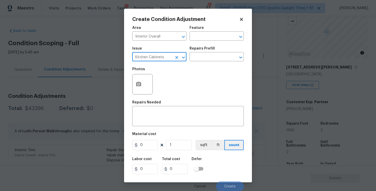
type input "Kitchen Cabinets"
click at [199, 65] on div "Photos" at bounding box center [187, 80] width 111 height 33
click at [205, 58] on input "text" at bounding box center [209, 57] width 40 height 8
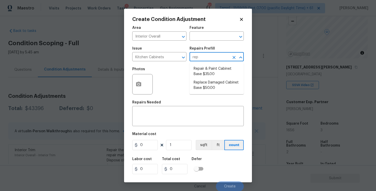
type input "repa"
click at [208, 68] on li "Repair & Paint Cabinet Base $35.00" at bounding box center [216, 72] width 54 height 14
type input "Cabinets"
type textarea "Prep/Paint the damaged cabinet base and repair to meet current standard. Remove…"
type input "35"
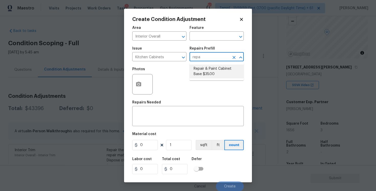
type input "35"
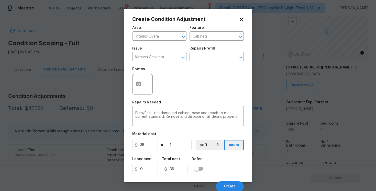
click at [150, 153] on div "Area Interior Overall ​ Feature Cabinets ​ Issue Kitchen Cabinets ​ Repairs Pre…" at bounding box center [187, 107] width 111 height 169
click at [147, 148] on input "35" at bounding box center [145, 145] width 26 height 10
type input "1200"
click at [175, 135] on div "Material cost" at bounding box center [187, 135] width 111 height 7
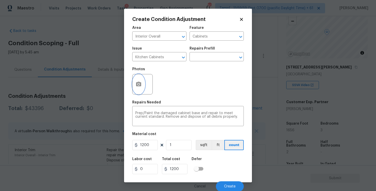
click at [138, 82] on icon "button" at bounding box center [139, 84] width 6 height 6
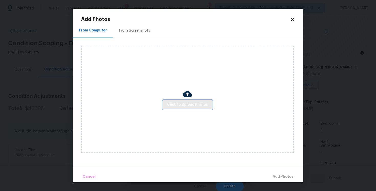
click at [171, 103] on span "Click to Upload Photos" at bounding box center [187, 105] width 41 height 6
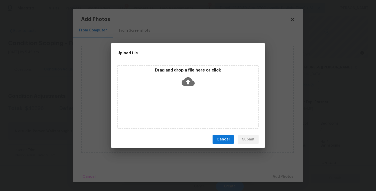
click at [182, 83] on icon at bounding box center [188, 81] width 13 height 9
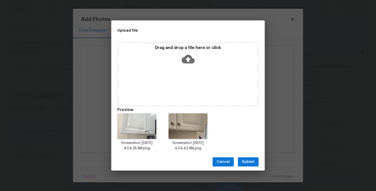
scroll to position [4, 0]
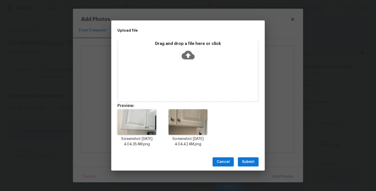
click at [245, 161] on span "Submit" at bounding box center [248, 162] width 13 height 6
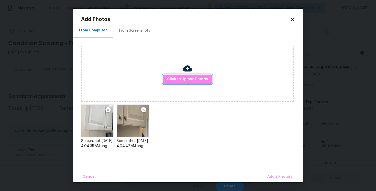
scroll to position [0, 0]
click at [276, 179] on span "Add 2 Photo(s)" at bounding box center [280, 177] width 26 height 6
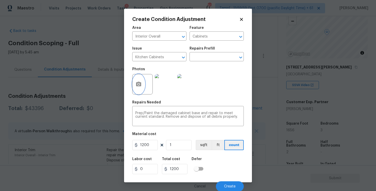
scroll to position [1, 0]
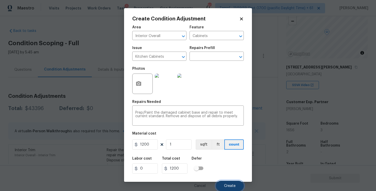
click at [226, 182] on button "Create" at bounding box center [230, 186] width 28 height 10
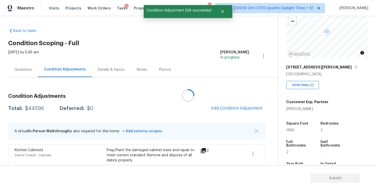
scroll to position [0, 0]
click at [236, 111] on button "Add Condition Adjustment" at bounding box center [237, 108] width 58 height 11
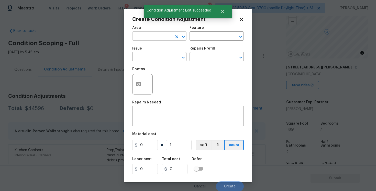
click at [154, 38] on input "text" at bounding box center [152, 37] width 40 height 8
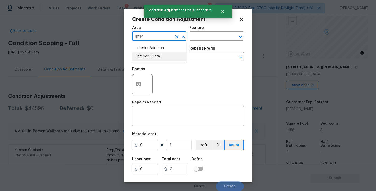
click at [154, 58] on li "Interior Overall" at bounding box center [159, 56] width 54 height 8
type input "Interior Overall"
click at [154, 58] on input "text" at bounding box center [152, 57] width 40 height 8
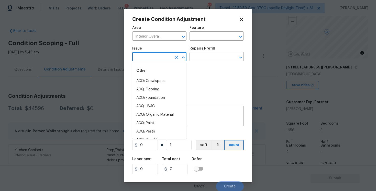
click at [154, 58] on input "text" at bounding box center [152, 57] width 40 height 8
click at [156, 80] on li "ACQ: Paint" at bounding box center [159, 81] width 54 height 8
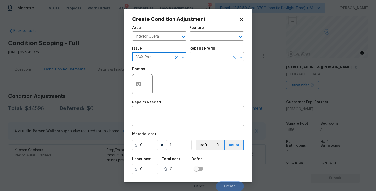
type input "ACQ: Paint"
click at [206, 57] on input "text" at bounding box center [209, 57] width 40 height 8
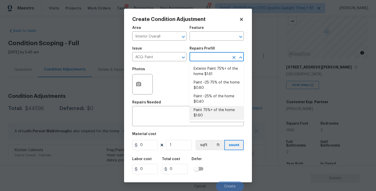
click at [213, 109] on li "Paint 75%+ of the home $1.60" at bounding box center [216, 113] width 54 height 14
type input "Acquisition"
type textarea "Acquisition Scope: 75%+ of the home will likely require interior paint"
type input "1.6"
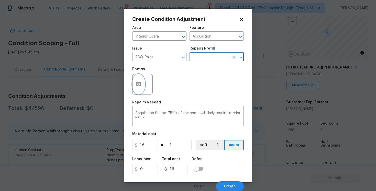
click at [134, 82] on button "button" at bounding box center [138, 84] width 12 height 20
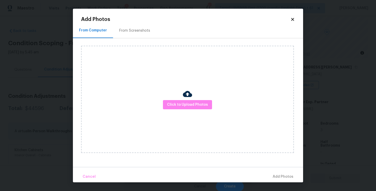
click at [114, 32] on div "From Screenshots" at bounding box center [134, 30] width 43 height 15
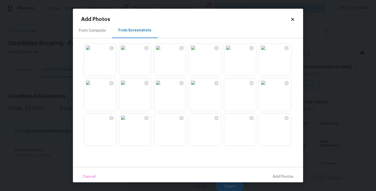
click at [132, 31] on div "From Screenshots" at bounding box center [134, 30] width 33 height 5
click at [230, 52] on img at bounding box center [228, 48] width 8 height 8
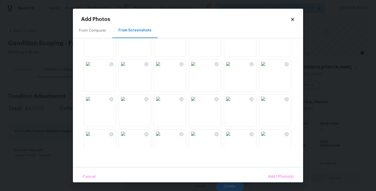
click at [162, 68] on img at bounding box center [158, 64] width 8 height 8
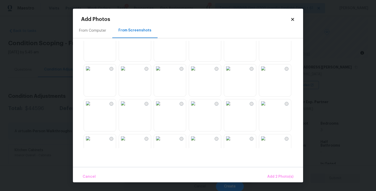
scroll to position [122, 0]
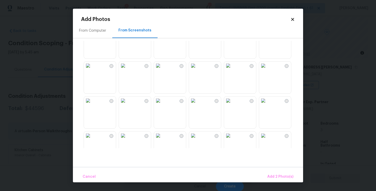
click at [197, 70] on img at bounding box center [193, 66] width 8 height 8
click at [197, 105] on img at bounding box center [193, 101] width 8 height 8
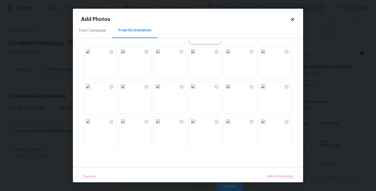
click at [197, 55] on img at bounding box center [193, 51] width 8 height 8
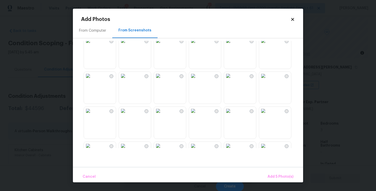
click at [162, 45] on img at bounding box center [158, 41] width 8 height 8
click at [127, 76] on img at bounding box center [123, 77] width 8 height 8
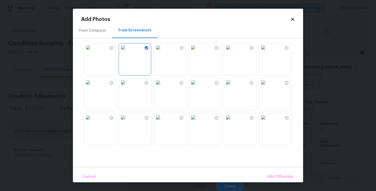
scroll to position [343, 0]
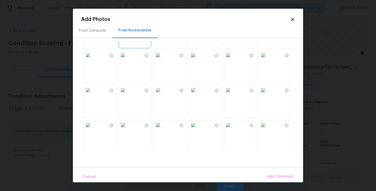
click at [197, 59] on img at bounding box center [193, 55] width 8 height 8
click at [92, 94] on img at bounding box center [88, 90] width 8 height 8
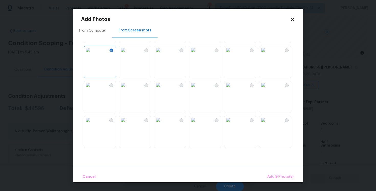
click at [162, 124] on img at bounding box center [158, 120] width 8 height 8
click at [279, 170] on div "Cancel Add 10 Photo(s)" at bounding box center [188, 174] width 230 height 15
click at [279, 172] on button "Add 10 Photo(s)" at bounding box center [279, 177] width 32 height 11
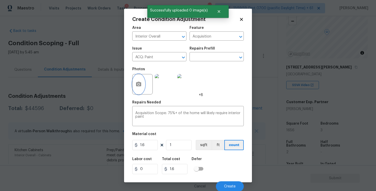
scroll to position [1, 0]
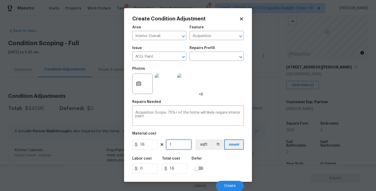
click at [174, 147] on input "1" at bounding box center [179, 145] width 26 height 10
type input "0"
paste input "1656"
type input "1656"
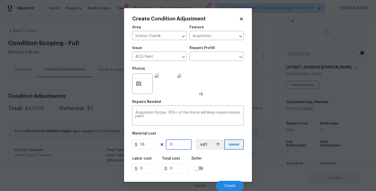
type input "2649.6"
type input "1656"
click at [203, 146] on button "sqft" at bounding box center [204, 145] width 16 height 10
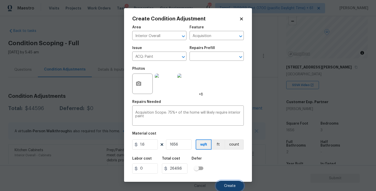
click at [225, 186] on span "Create" at bounding box center [230, 186] width 12 height 4
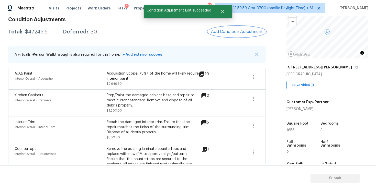
scroll to position [89, 0]
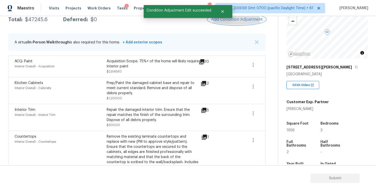
click at [232, 21] on span "Add Condition Adjustment" at bounding box center [237, 19] width 52 height 5
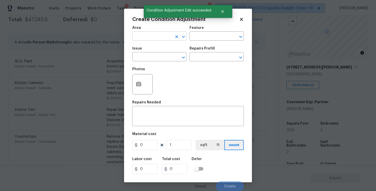
click at [162, 33] on input "text" at bounding box center [152, 37] width 40 height 8
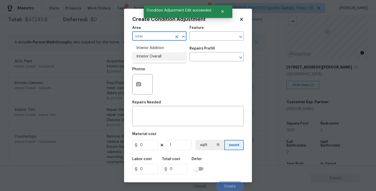
click at [160, 54] on li "Interior Overall" at bounding box center [159, 56] width 54 height 8
type input "Interior Overall"
click at [160, 54] on input "text" at bounding box center [152, 57] width 40 height 8
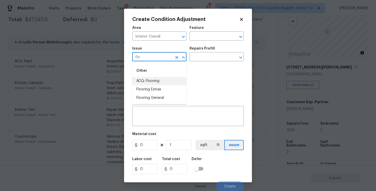
click at [158, 77] on li "ACQ: Flooring" at bounding box center [159, 81] width 54 height 8
type input "ACQ: Flooring"
click at [213, 51] on div "Repairs Prefill" at bounding box center [216, 50] width 54 height 7
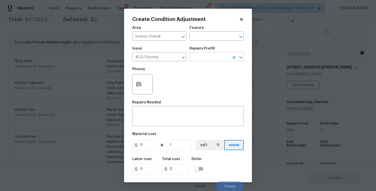
click at [211, 57] on input "text" at bounding box center [209, 57] width 40 height 8
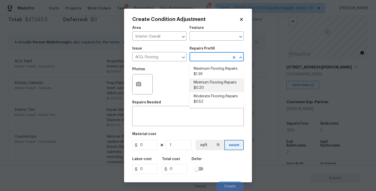
click at [208, 80] on li "Minimum Flooring Repairs $0.20" at bounding box center [216, 86] width 54 height 14
type input "Acquisition"
type textarea "Acquisition Scope: Minimum flooring repairs"
type input "0.2"
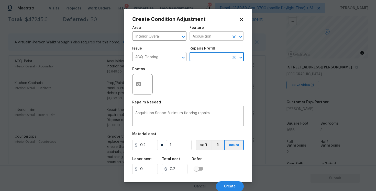
click at [213, 38] on input "Acquisition" at bounding box center [209, 37] width 40 height 8
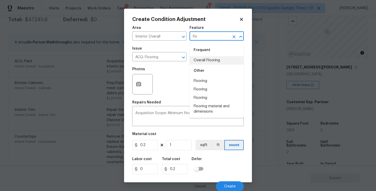
click at [206, 58] on li "Overall Flooring" at bounding box center [216, 60] width 54 height 8
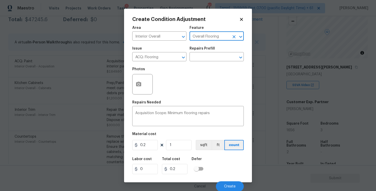
type input "Overall Flooring"
click at [185, 140] on input "1" at bounding box center [179, 145] width 26 height 10
type input "0"
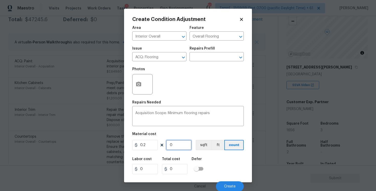
paste input "1656"
type input "1656"
type input "331.2"
type input "1656"
click at [211, 163] on div "Labor cost 0 Total cost 331.2 Defer" at bounding box center [187, 165] width 111 height 23
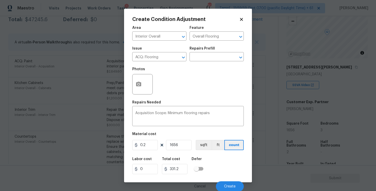
scroll to position [1, 0]
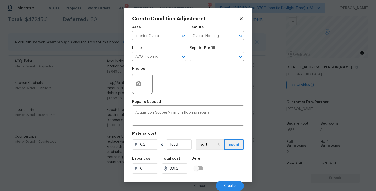
click at [224, 179] on div "Cancel Create" at bounding box center [187, 184] width 111 height 14
click at [226, 183] on button "Create" at bounding box center [230, 186] width 28 height 10
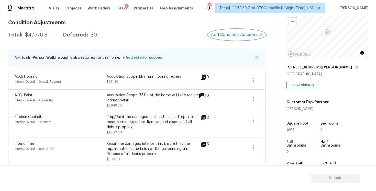
scroll to position [60, 0]
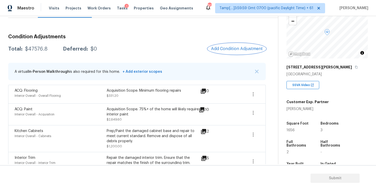
click at [228, 51] on button "Add Condition Adjustment" at bounding box center [237, 48] width 58 height 11
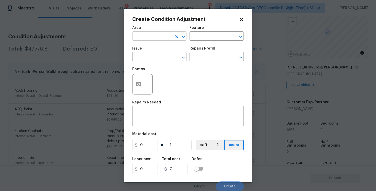
click at [153, 39] on input "text" at bounding box center [152, 37] width 40 height 8
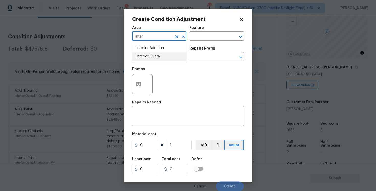
click at [152, 58] on li "Interior Overall" at bounding box center [159, 56] width 54 height 8
type input "Interior Overall"
click at [152, 58] on input "text" at bounding box center [152, 57] width 40 height 8
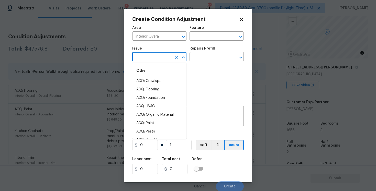
click at [152, 58] on input "text" at bounding box center [152, 57] width 40 height 8
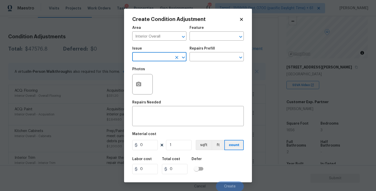
click at [152, 58] on input "text" at bounding box center [152, 57] width 40 height 8
type input "condi"
click at [163, 61] on input "text" at bounding box center [152, 57] width 40 height 8
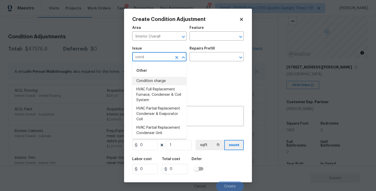
click at [166, 80] on li "Condition charge" at bounding box center [159, 81] width 54 height 8
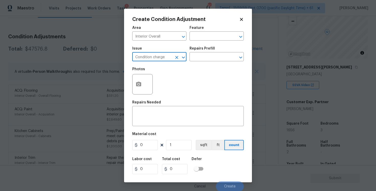
type input "Condition charge"
click at [197, 63] on div "Issue Condition charge ​ Repairs Prefill ​" at bounding box center [187, 54] width 111 height 21
click at [198, 61] on input "text" at bounding box center [209, 57] width 40 height 8
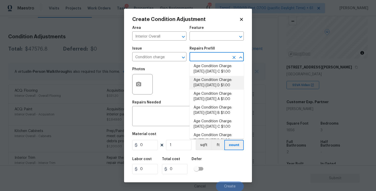
scroll to position [87, 0]
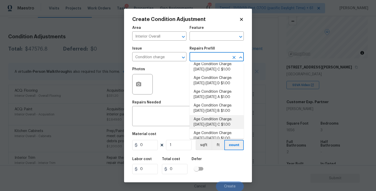
click at [208, 129] on li "Age Condition Charge: 1993-2008 C $1.00" at bounding box center [216, 122] width 54 height 14
type input "Home Readiness Packages"
type textarea "Age Condition Charge: 1993-2008 C"
type input "1"
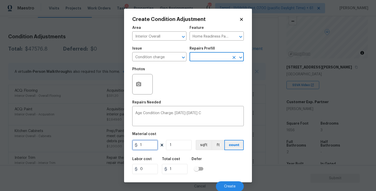
click at [144, 146] on input "1" at bounding box center [145, 145] width 26 height 10
type input "2000"
click at [207, 159] on div "Labor cost 0 Total cost 2000 Defer" at bounding box center [187, 165] width 111 height 23
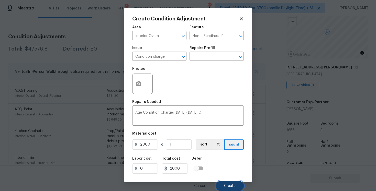
click at [231, 183] on button "Create" at bounding box center [230, 186] width 28 height 10
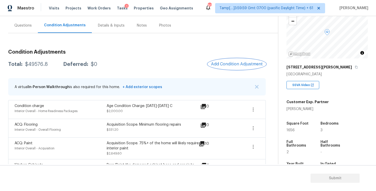
scroll to position [33, 0]
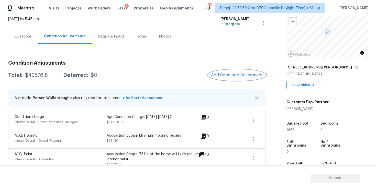
click at [240, 76] on span "Add Condition Adjustment" at bounding box center [237, 75] width 52 height 5
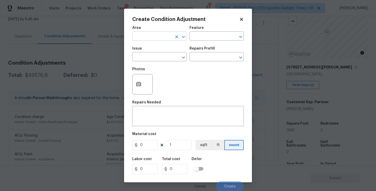
click at [142, 38] on input "text" at bounding box center [152, 37] width 40 height 8
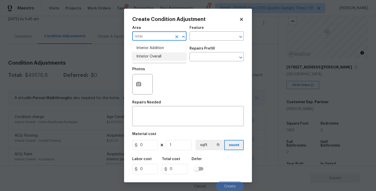
click at [141, 60] on li "Interior Overall" at bounding box center [159, 56] width 54 height 8
type input "Interior Overall"
click at [141, 60] on input "text" at bounding box center [152, 57] width 40 height 8
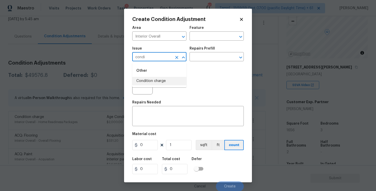
type input "condi"
click at [242, 21] on icon at bounding box center [241, 19] width 5 height 5
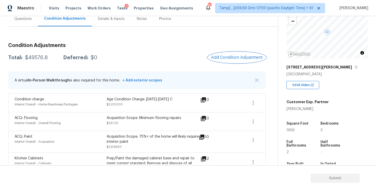
scroll to position [19, 0]
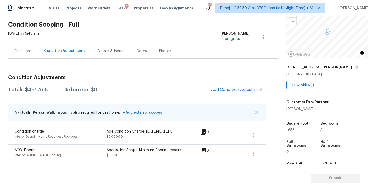
click at [20, 52] on div "Questions" at bounding box center [22, 51] width 17 height 5
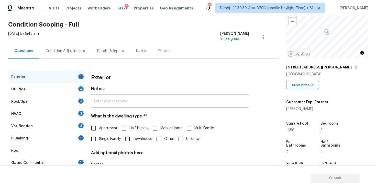
scroll to position [55, 0]
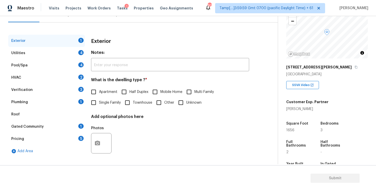
click at [97, 105] on input "Single Family" at bounding box center [93, 102] width 11 height 11
checkbox input "true"
click at [71, 54] on div "Utilities 4" at bounding box center [46, 53] width 77 height 12
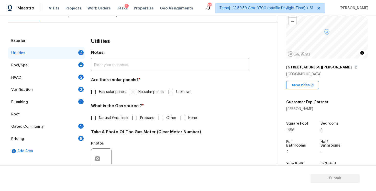
scroll to position [79, 0]
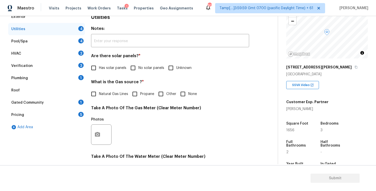
click at [134, 63] on input "No solar panels" at bounding box center [133, 68] width 11 height 11
checkbox input "true"
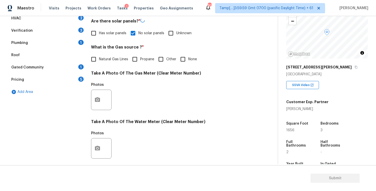
scroll to position [116, 0]
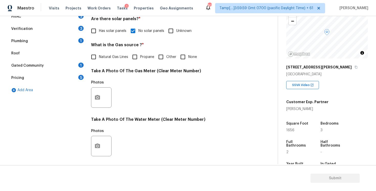
click at [119, 61] on label "Natural Gas Lines" at bounding box center [108, 57] width 40 height 11
click at [99, 61] on input "Natural Gas Lines" at bounding box center [93, 57] width 11 height 11
checkbox input "true"
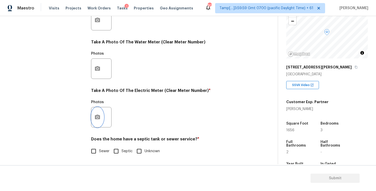
click at [100, 116] on icon "button" at bounding box center [97, 117] width 6 height 6
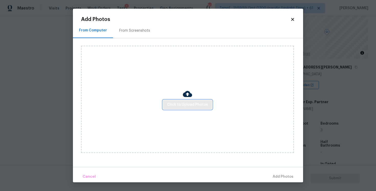
click at [174, 103] on span "Click to Upload Photos" at bounding box center [187, 105] width 41 height 6
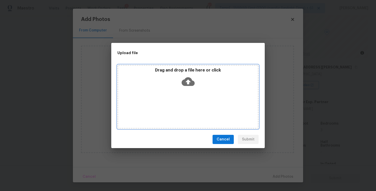
click at [189, 79] on icon at bounding box center [188, 81] width 13 height 9
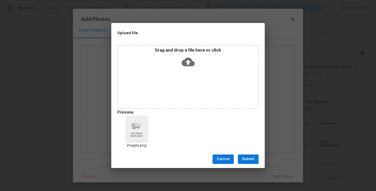
click at [250, 161] on span "Submit" at bounding box center [248, 159] width 13 height 6
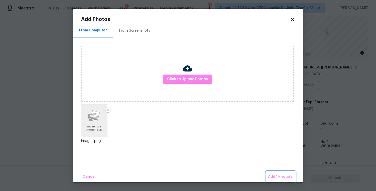
click at [271, 173] on button "Add 1 Photo(s)" at bounding box center [280, 177] width 29 height 11
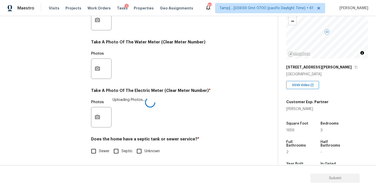
click at [106, 150] on span "Sewer" at bounding box center [104, 151] width 10 height 5
click at [99, 150] on input "Sewer" at bounding box center [93, 151] width 11 height 11
checkbox input "true"
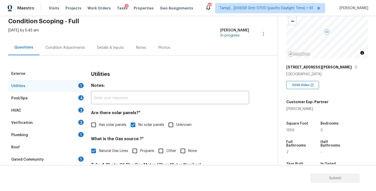
scroll to position [22, 0]
click at [77, 97] on div "Pool/Spa 4" at bounding box center [46, 99] width 77 height 12
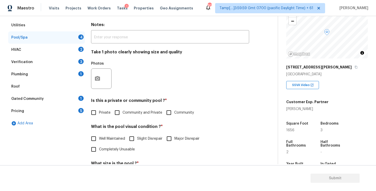
scroll to position [85, 0]
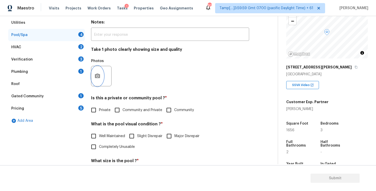
click at [101, 72] on button "button" at bounding box center [97, 76] width 12 height 20
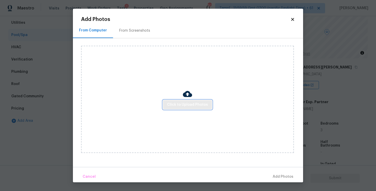
click at [185, 100] on button "Click to Upload Photos" at bounding box center [187, 104] width 49 height 9
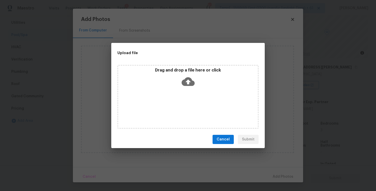
click at [186, 82] on icon at bounding box center [188, 81] width 13 height 9
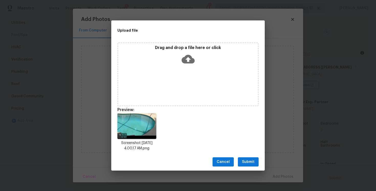
click at [187, 67] on div "Drag and drop a file here or click" at bounding box center [187, 74] width 141 height 64
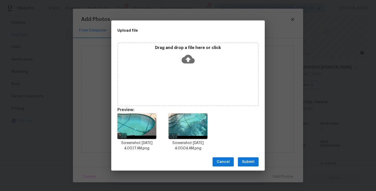
click at [187, 62] on icon at bounding box center [188, 59] width 13 height 9
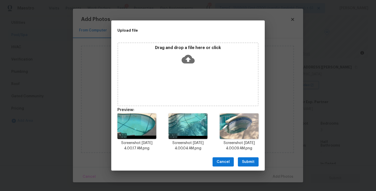
click at [256, 163] on button "Submit" at bounding box center [248, 162] width 21 height 9
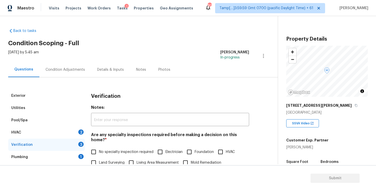
scroll to position [38, 0]
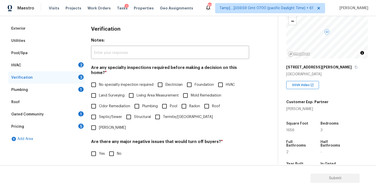
click at [78, 61] on div "HVAC 2" at bounding box center [46, 65] width 77 height 12
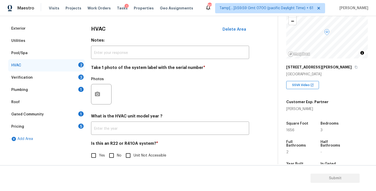
scroll to position [72, 0]
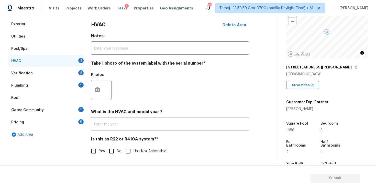
click at [101, 80] on div at bounding box center [101, 90] width 20 height 20
click at [100, 92] on icon "button" at bounding box center [97, 90] width 6 height 6
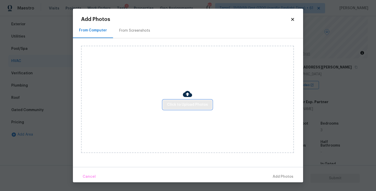
click at [175, 106] on span "Click to Upload Photos" at bounding box center [187, 105] width 41 height 6
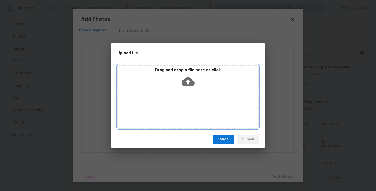
click at [184, 81] on icon at bounding box center [188, 81] width 13 height 9
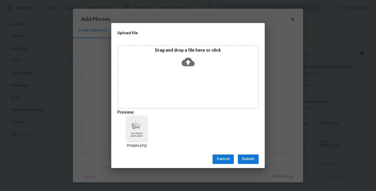
click at [255, 157] on button "Submit" at bounding box center [248, 159] width 21 height 9
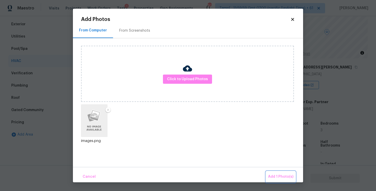
click at [275, 176] on span "Add 1 Photo(s)" at bounding box center [280, 177] width 25 height 6
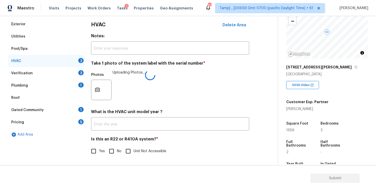
click at [123, 146] on input "Unit Not Accessible" at bounding box center [128, 151] width 11 height 11
checkbox input "true"
click at [114, 147] on input "No" at bounding box center [111, 151] width 11 height 11
checkbox input "true"
checkbox input "false"
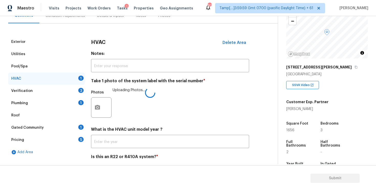
scroll to position [53, 0]
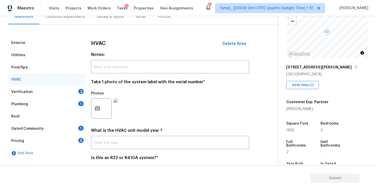
click at [76, 88] on div "Verification 3" at bounding box center [46, 92] width 77 height 12
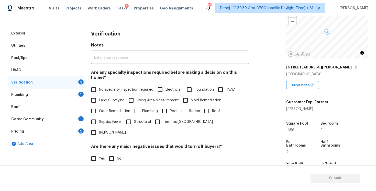
scroll to position [82, 0]
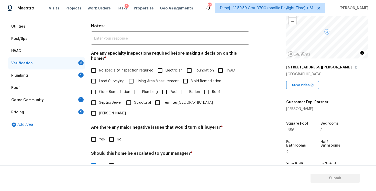
click at [171, 90] on span "Pool" at bounding box center [173, 92] width 7 height 5
click at [170, 87] on input "Pool" at bounding box center [164, 92] width 11 height 11
checkbox input "true"
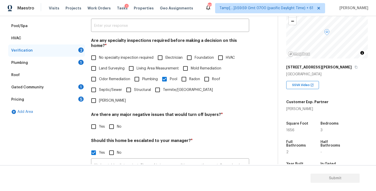
scroll to position [95, 0]
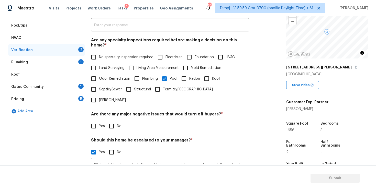
click at [195, 52] on input "Foundation" at bounding box center [189, 57] width 11 height 11
checkbox input "true"
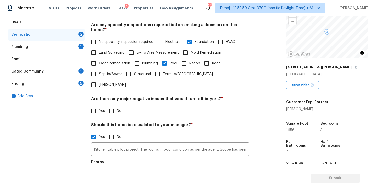
scroll to position [116, 0]
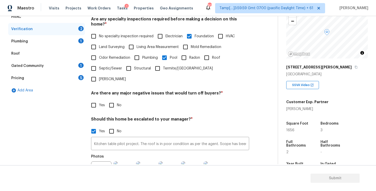
click at [207, 54] on input "Roof" at bounding box center [206, 57] width 11 height 11
checkbox input "true"
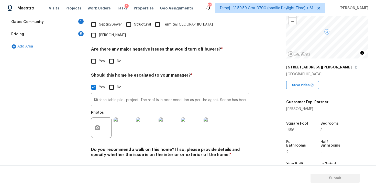
click at [110, 56] on input "No" at bounding box center [111, 61] width 11 height 11
checkbox input "true"
click at [111, 162] on input "No" at bounding box center [111, 167] width 11 height 11
checkbox input "true"
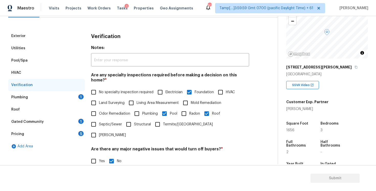
click at [80, 96] on div "1" at bounding box center [80, 96] width 5 height 5
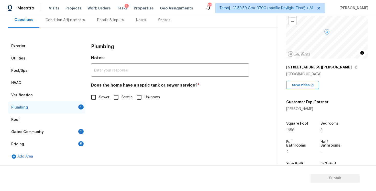
scroll to position [50, 0]
click at [97, 99] on input "Sewer" at bounding box center [93, 97] width 11 height 11
checkbox input "true"
click at [65, 137] on div "Gated Community 1" at bounding box center [46, 132] width 77 height 12
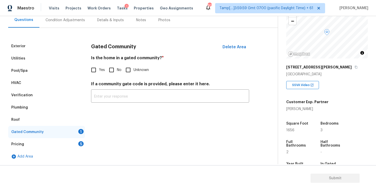
click at [115, 70] on input "No" at bounding box center [111, 70] width 11 height 11
checkbox input "true"
click at [74, 140] on div "Pricing 5" at bounding box center [46, 144] width 77 height 12
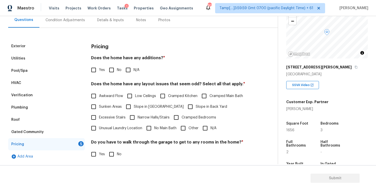
click at [118, 72] on span "No" at bounding box center [119, 70] width 5 height 5
click at [117, 72] on input "No" at bounding box center [111, 70] width 11 height 11
checkbox input "true"
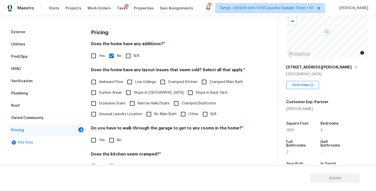
scroll to position [65, 0]
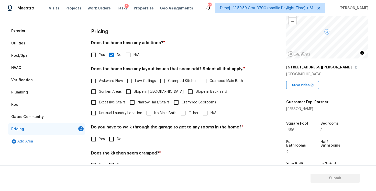
click at [185, 87] on label "Slope in Back Yard" at bounding box center [206, 91] width 42 height 11
click at [185, 87] on input "Slope in Back Yard" at bounding box center [190, 91] width 11 height 11
checkbox input "true"
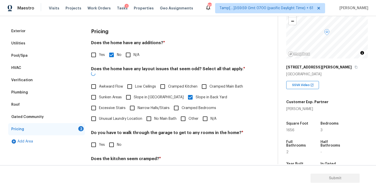
click at [144, 92] on label "Slope in Front Yard" at bounding box center [153, 97] width 61 height 11
click at [134, 92] on input "Slope in Front Yard" at bounding box center [128, 97] width 11 height 11
checkbox input "true"
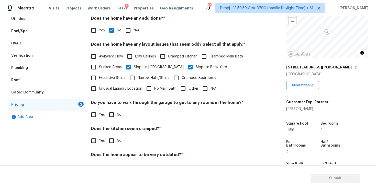
scroll to position [105, 0]
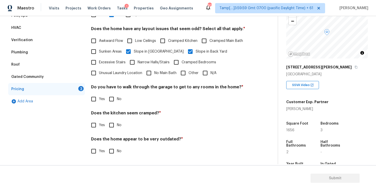
click at [113, 96] on input "No" at bounding box center [111, 99] width 11 height 11
checkbox input "true"
click at [112, 127] on input "No" at bounding box center [111, 125] width 11 height 11
checkbox input "true"
click at [111, 151] on input "No" at bounding box center [111, 151] width 11 height 11
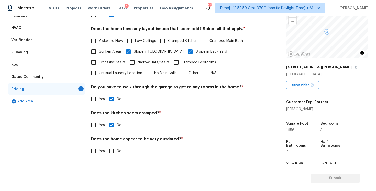
checkbox input "true"
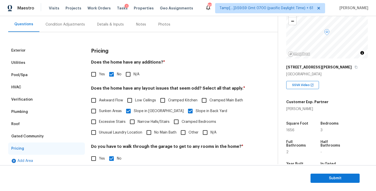
scroll to position [0, 0]
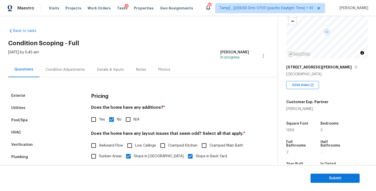
click at [72, 79] on div "Exterior Utilities Pool/Spa HVAC Verification Plumbing Roof Gated Community Pri…" at bounding box center [136, 172] width 257 height 190
click at [64, 63] on div "Condition Adjustments" at bounding box center [65, 69] width 52 height 15
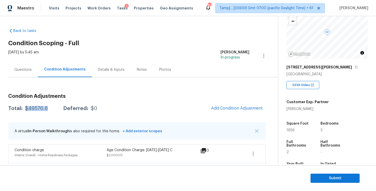
drag, startPoint x: 25, startPoint y: 108, endPoint x: 49, endPoint y: 108, distance: 23.8
click at [49, 109] on div "Total: $49576.8 Deferred: $0" at bounding box center [52, 108] width 89 height 5
copy div "$49576.8"
click at [30, 66] on div "Questions" at bounding box center [23, 69] width 30 height 15
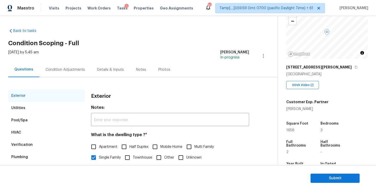
scroll to position [55, 0]
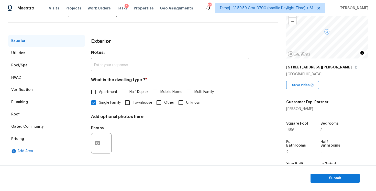
click at [47, 86] on div "Verification" at bounding box center [46, 90] width 77 height 12
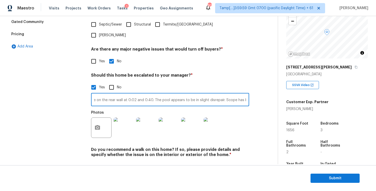
scroll to position [0, 321]
drag, startPoint x: 139, startPoint y: 84, endPoint x: 292, endPoint y: 91, distance: 153.1
click at [292, 91] on div "Back to tasks Condition Scoping - Full Fri, Aug 15 2025 by 5:45 am Vigneshwaran…" at bounding box center [188, 90] width 376 height 148
click at [186, 94] on input "Kitchen table pilot project. The roof is in poor condition as per the agent. Sc…" at bounding box center [170, 100] width 158 height 12
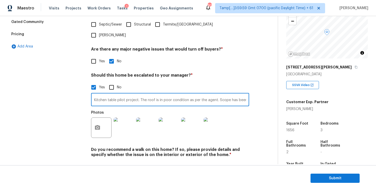
click at [215, 94] on input "Kitchen table pilot project. The roof is in poor condition as per the agent. Sc…" at bounding box center [170, 100] width 158 height 12
click at [229, 94] on input "Kitchen table pilot project. The roof is in poor condition as per the agent. Sc…" at bounding box center [170, 100] width 158 height 12
click at [222, 94] on input "Kitchen table pilot project. The roof is in poor condition as per the agent. Sc…" at bounding box center [170, 100] width 158 height 12
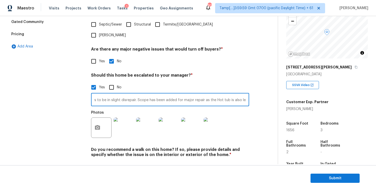
type input "Kitchen table pilot project. The roof is in poor condition as per the agent. Sc…"
click at [235, 108] on div "Photos" at bounding box center [170, 124] width 158 height 33
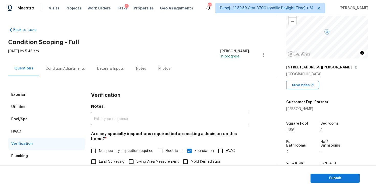
scroll to position [0, 0]
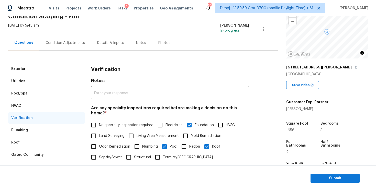
scroll to position [31, 0]
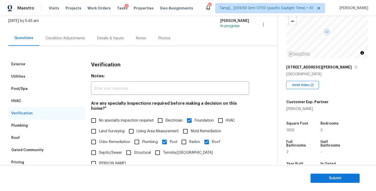
click at [72, 33] on div "Condition Adjustments" at bounding box center [65, 38] width 52 height 15
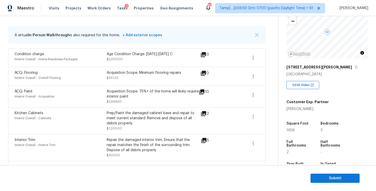
scroll to position [315, 0]
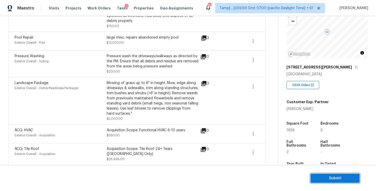
click at [320, 176] on span "Submit" at bounding box center [335, 178] width 41 height 6
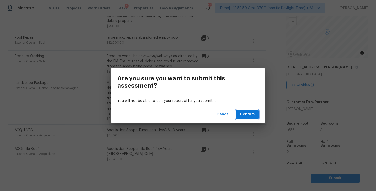
click at [242, 110] on button "Confirm" at bounding box center [247, 114] width 23 height 9
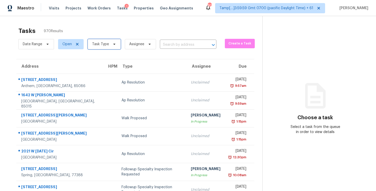
click at [109, 46] on span "Task Type" at bounding box center [104, 44] width 33 height 10
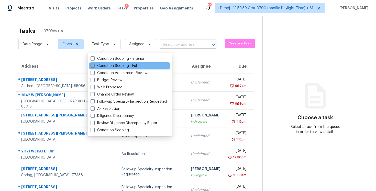
click at [116, 65] on label "Condition Scoping - Full" at bounding box center [114, 65] width 47 height 5
click at [94, 65] on input "Condition Scoping - Full" at bounding box center [92, 64] width 3 height 3
checkbox input "true"
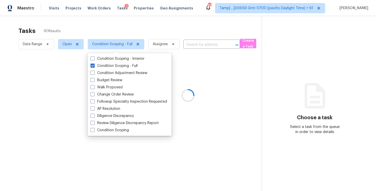
click at [116, 32] on div at bounding box center [188, 95] width 376 height 191
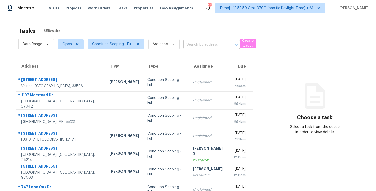
click at [193, 49] on input "text" at bounding box center [204, 45] width 42 height 8
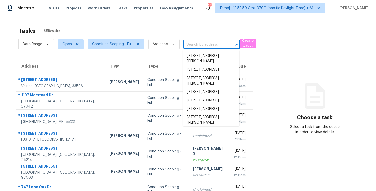
paste input "[STREET_ADDRESS]"
type input "[STREET_ADDRESS]"
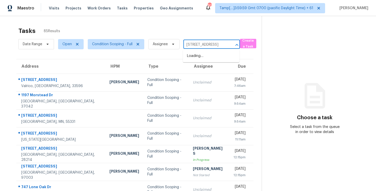
scroll to position [0, 16]
click at [203, 60] on li "[STREET_ADDRESS]" at bounding box center [211, 56] width 57 height 8
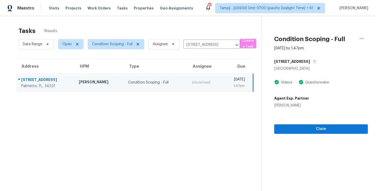
click at [319, 136] on section "Condition Scoping - Full [DATE] by 1:47pm [STREET_ADDRESS] Videos Questionnaire…" at bounding box center [315, 111] width 106 height 191
click at [319, 131] on span "Claim" at bounding box center [320, 129] width 85 height 6
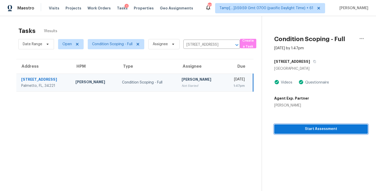
click at [319, 131] on span "Start Assessment" at bounding box center [320, 129] width 85 height 6
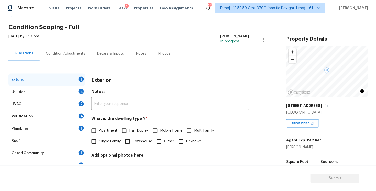
scroll to position [30, 0]
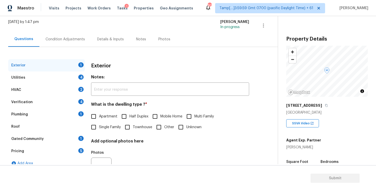
click at [136, 65] on div "Exterior" at bounding box center [170, 65] width 158 height 13
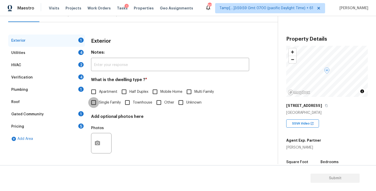
click at [97, 101] on input "Single Family" at bounding box center [93, 102] width 11 height 11
checkbox input "true"
click at [66, 80] on div "Verification 4" at bounding box center [46, 77] width 77 height 12
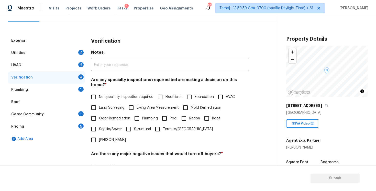
scroll to position [111, 0]
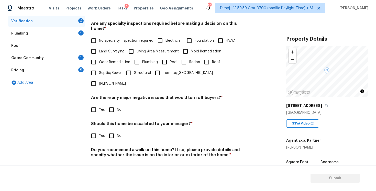
click at [95, 130] on input "Yes" at bounding box center [93, 135] width 11 height 11
checkbox input "true"
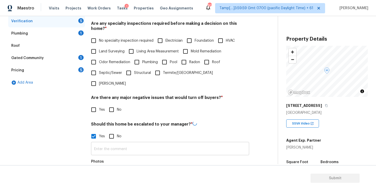
click at [126, 143] on input "text" at bounding box center [170, 149] width 158 height 12
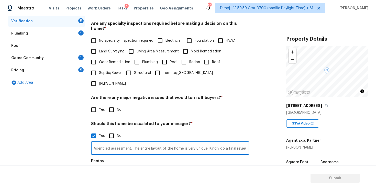
scroll to position [0, 2]
type input "Agent led assessment. The entire layout of the home is very unique. Kindly do a…"
click at [100, 176] on section "Submit" at bounding box center [188, 178] width 376 height 26
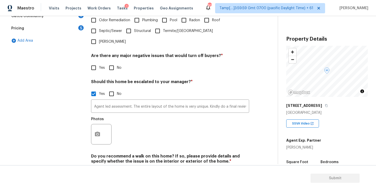
scroll to position [160, 0]
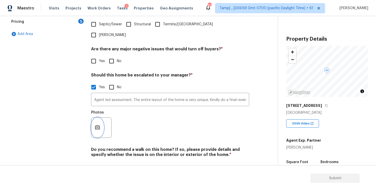
click at [97, 127] on circle "button" at bounding box center [98, 128] width 2 height 2
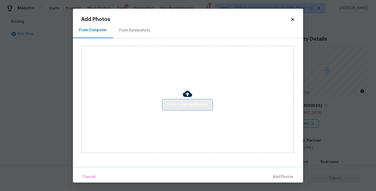
click at [199, 106] on span "Click to Upload Photos" at bounding box center [187, 105] width 41 height 6
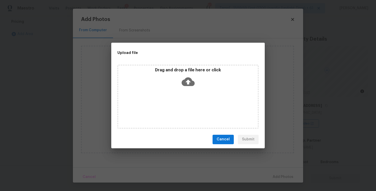
click at [188, 86] on icon at bounding box center [188, 81] width 13 height 13
click at [227, 141] on span "Cancel" at bounding box center [223, 139] width 13 height 6
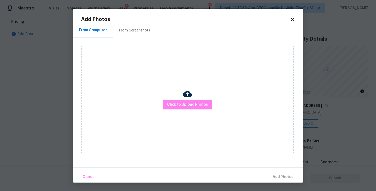
click at [292, 21] on icon at bounding box center [292, 19] width 5 height 5
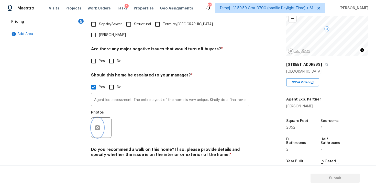
scroll to position [41, 0]
drag, startPoint x: 287, startPoint y: 126, endPoint x: 294, endPoint y: 126, distance: 6.4
click at [294, 126] on span "2052" at bounding box center [290, 128] width 9 height 4
drag, startPoint x: 286, startPoint y: 127, endPoint x: 314, endPoint y: 127, distance: 27.4
click at [314, 127] on div "Square Foot 2052" at bounding box center [302, 124] width 32 height 18
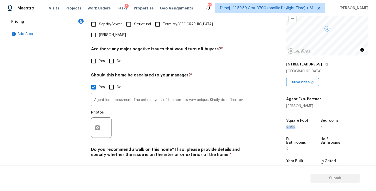
copy span "2052"
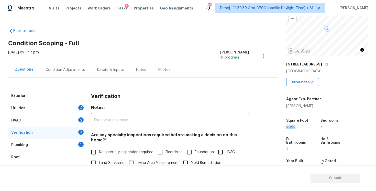
click at [73, 64] on div "Condition Adjustments" at bounding box center [65, 69] width 52 height 15
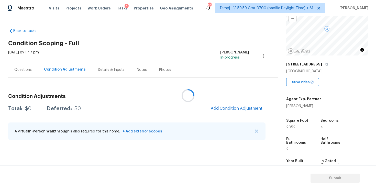
click at [239, 108] on div at bounding box center [188, 95] width 376 height 191
click at [239, 108] on span "Add Condition Adjustment" at bounding box center [237, 108] width 52 height 5
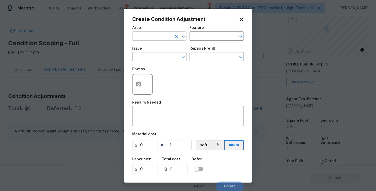
click at [151, 36] on input "text" at bounding box center [152, 37] width 40 height 8
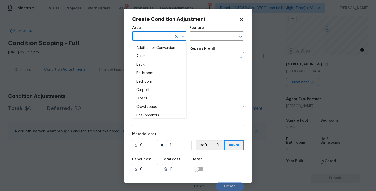
type input "e"
type input "x"
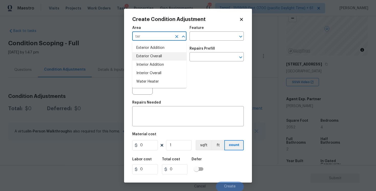
click at [150, 54] on li "Exterior Overall" at bounding box center [159, 56] width 54 height 8
type input "Exterior Overall"
click at [150, 54] on input "text" at bounding box center [152, 57] width 40 height 8
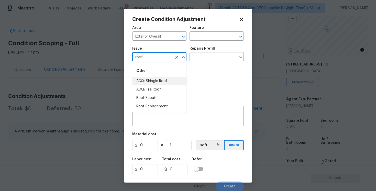
click at [150, 77] on li "ACQ: Shingle Roof" at bounding box center [159, 81] width 54 height 8
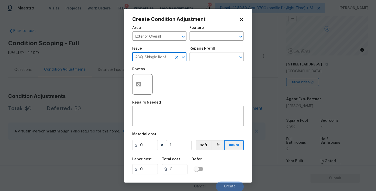
type input "ACQ: Shingle Roof"
click at [187, 63] on div "Issue ACQ: Shingle Roof ​ Repairs Prefill ​" at bounding box center [187, 54] width 111 height 21
click at [201, 58] on input "text" at bounding box center [209, 57] width 40 height 8
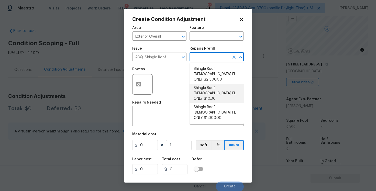
click at [206, 85] on li "Shingle Roof 15+ Years Old FL ONLY $10.00" at bounding box center [216, 93] width 54 height 19
type input "Acquisition"
type textarea "Acquisition Scope (Florida Only): Shingle Roof 15+ years in age maintenance."
type input "10"
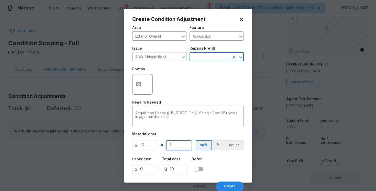
click at [176, 149] on input "1" at bounding box center [179, 145] width 26 height 10
type input "0"
paste input "2052"
type input "2052"
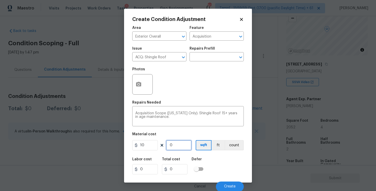
type input "20520"
type input "2052"
click at [218, 162] on div "Labor cost 0 Total cost 20520 Defer" at bounding box center [187, 165] width 111 height 23
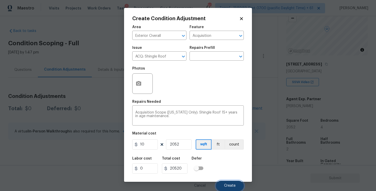
click at [228, 182] on button "Create" at bounding box center [230, 186] width 28 height 10
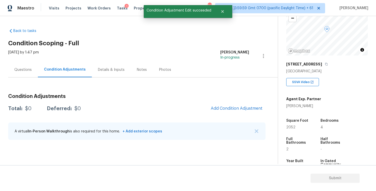
scroll to position [0, 0]
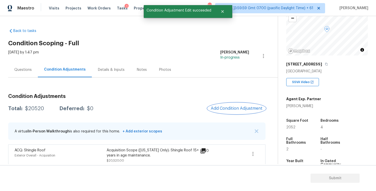
click at [242, 108] on span "Add Condition Adjustment" at bounding box center [237, 108] width 52 height 5
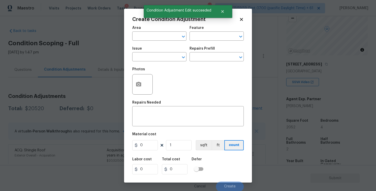
click at [159, 42] on span "Area ​" at bounding box center [159, 33] width 54 height 21
click at [157, 37] on input "text" at bounding box center [152, 37] width 40 height 8
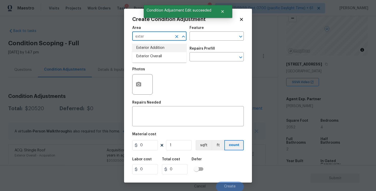
click at [157, 51] on li "Exterior Addition" at bounding box center [159, 48] width 54 height 8
type input "Exterior Addition"
click at [173, 40] on div "Exterior Addition ​" at bounding box center [159, 37] width 54 height 8
click at [174, 38] on icon "Clear" at bounding box center [176, 36] width 5 height 5
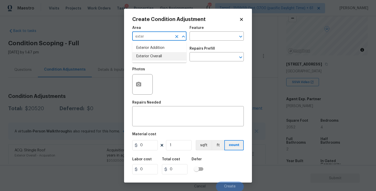
click at [162, 57] on li "Exterior Overall" at bounding box center [159, 56] width 54 height 8
type input "Exterior Overall"
click at [162, 57] on input "text" at bounding box center [152, 57] width 40 height 8
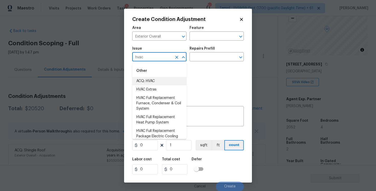
click at [162, 79] on li "ACQ: HVAC" at bounding box center [159, 81] width 54 height 8
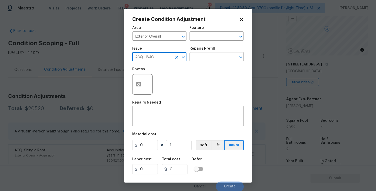
type input "ACQ: HVAC"
click at [212, 50] on h5 "Repairs Prefill" at bounding box center [201, 49] width 25 height 4
click at [210, 55] on input "text" at bounding box center [209, 57] width 40 height 8
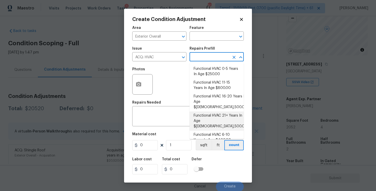
scroll to position [16, 0]
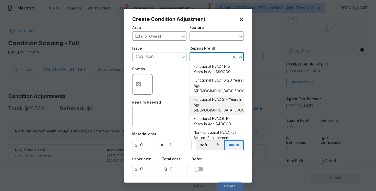
click at [216, 96] on li "Functional HVAC 21+ Years In Age $6,500.00" at bounding box center [216, 105] width 54 height 19
type input "Acquisition"
type textarea "Acquisition Scope: Functional HVAC 21+ years"
type input "6500"
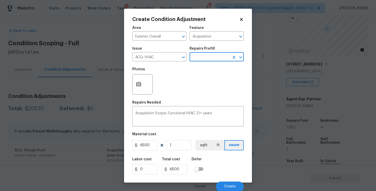
click at [215, 163] on div "Labor cost 0 Total cost 6500 Defer" at bounding box center [187, 165] width 111 height 23
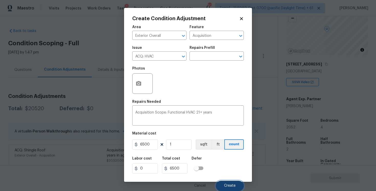
click at [223, 181] on button "Create" at bounding box center [230, 186] width 28 height 10
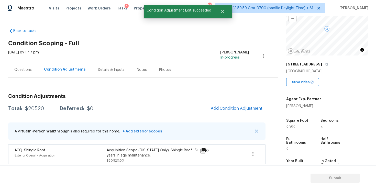
scroll to position [0, 0]
click at [31, 70] on div at bounding box center [188, 95] width 376 height 191
click at [28, 68] on div "Questions" at bounding box center [22, 69] width 17 height 5
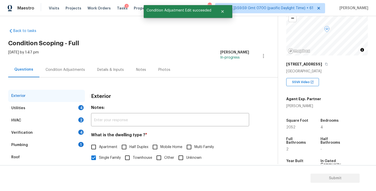
scroll to position [55, 0]
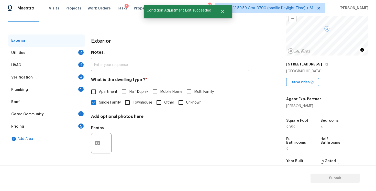
click at [52, 73] on div "Verification 4" at bounding box center [46, 77] width 77 height 12
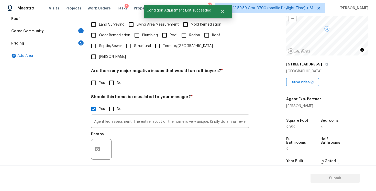
scroll to position [140, 0]
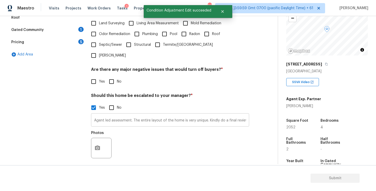
click at [213, 115] on input "Agent led assessment. The entire layout of the home is very unique. Kindly do a…" at bounding box center [170, 121] width 158 height 12
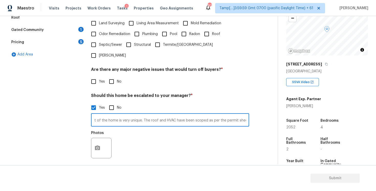
scroll to position [0, 67]
type input "Agent led assessment. The entire layout of the home is very unique. The roof an…"
click at [225, 128] on div "Photos" at bounding box center [170, 144] width 158 height 33
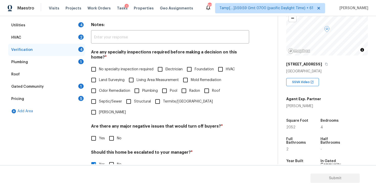
scroll to position [0, 0]
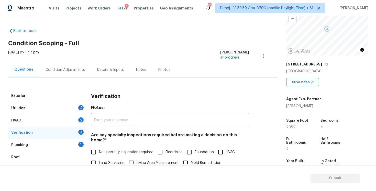
click at [78, 68] on div "Condition Adjustments" at bounding box center [65, 69] width 39 height 5
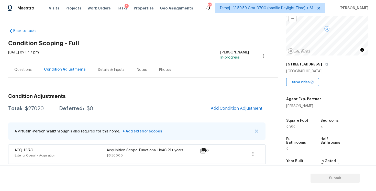
scroll to position [23, 0]
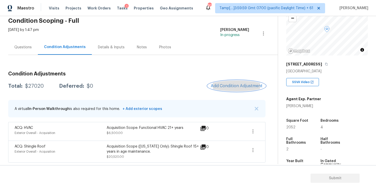
click at [233, 81] on button "Add Condition Adjustment" at bounding box center [237, 86] width 58 height 11
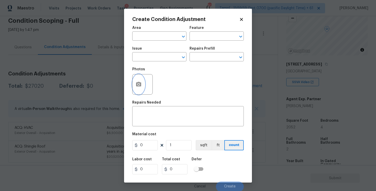
click at [138, 89] on button "button" at bounding box center [138, 84] width 12 height 20
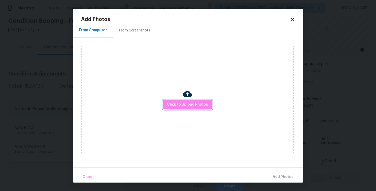
click at [192, 107] on span "Click to Upload Photos" at bounding box center [187, 105] width 41 height 6
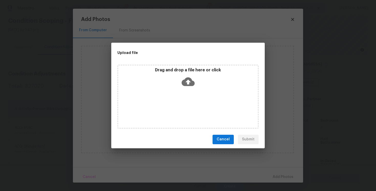
click at [185, 83] on icon at bounding box center [188, 81] width 13 height 9
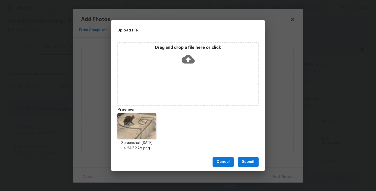
click at [258, 160] on button "Submit" at bounding box center [248, 161] width 21 height 9
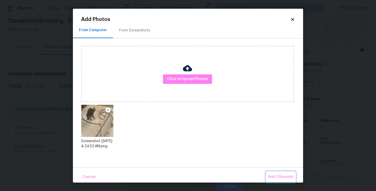
click at [279, 175] on span "Add 1 Photo(s)" at bounding box center [280, 177] width 25 height 6
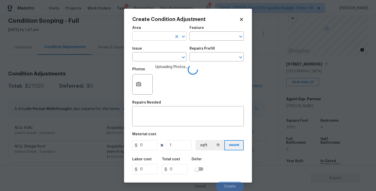
click at [163, 38] on input "text" at bounding box center [152, 37] width 40 height 8
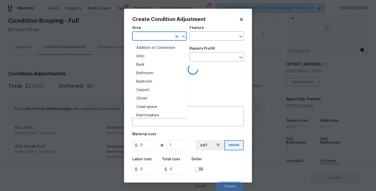
type input "i"
type input "nte"
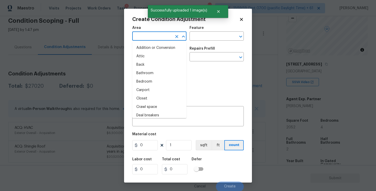
type input "r"
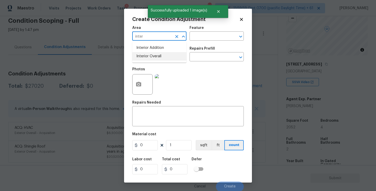
click at [150, 59] on li "Interior Overall" at bounding box center [159, 56] width 54 height 8
type input "Interior Overall"
click at [150, 59] on input "text" at bounding box center [152, 57] width 40 height 8
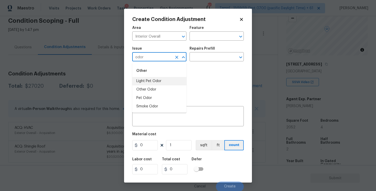
click at [150, 83] on li "Light Pet Odor" at bounding box center [159, 81] width 54 height 8
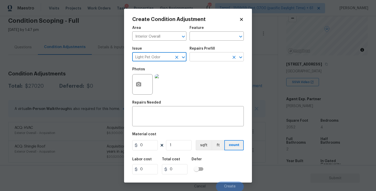
type input "Light Pet Odor"
click at [200, 54] on input "text" at bounding box center [209, 57] width 40 height 8
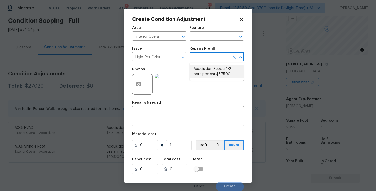
click at [207, 75] on li "Acquisition Scope: 1-2 pets present $575.00" at bounding box center [216, 72] width 54 height 14
type textarea "Acquisition Scope: 1-2 pets present"
type input "575"
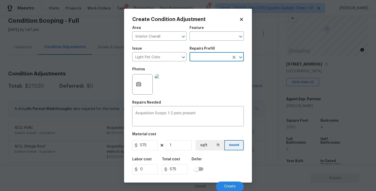
scroll to position [1, 0]
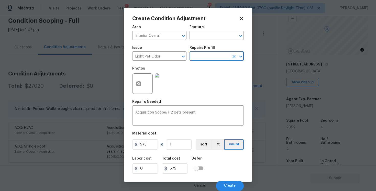
click at [230, 180] on div "Cancel Create" at bounding box center [187, 184] width 111 height 14
click at [231, 185] on span "Create" at bounding box center [230, 186] width 12 height 4
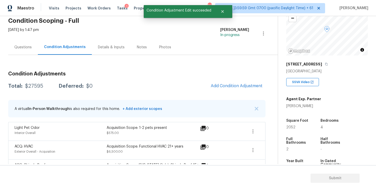
scroll to position [0, 0]
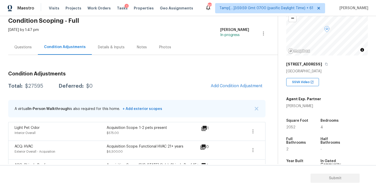
click at [230, 92] on span "Add Condition Adjustment" at bounding box center [237, 86] width 58 height 11
click at [232, 90] on button "Add Condition Adjustment" at bounding box center [237, 86] width 58 height 11
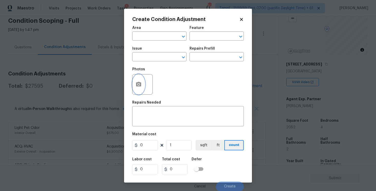
click at [134, 91] on button "button" at bounding box center [138, 84] width 12 height 20
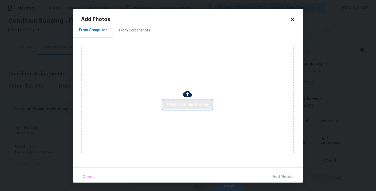
click at [205, 104] on span "Click to Upload Photos" at bounding box center [187, 105] width 41 height 6
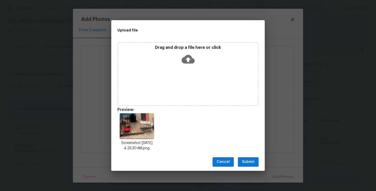
click at [252, 164] on span "Submit" at bounding box center [248, 162] width 13 height 6
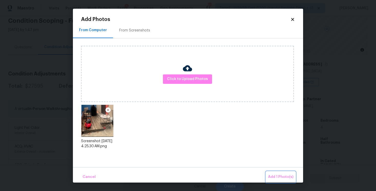
click at [281, 173] on button "Add 1 Photo(s)" at bounding box center [280, 177] width 29 height 11
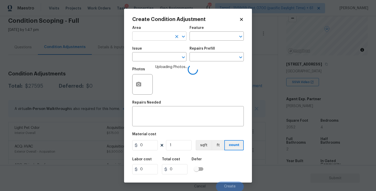
click at [152, 38] on input "text" at bounding box center [152, 37] width 40 height 8
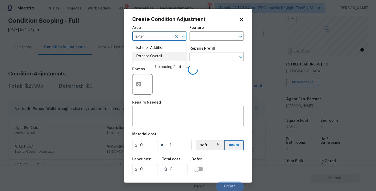
click at [152, 55] on li "Exterior Overall" at bounding box center [159, 56] width 54 height 8
type input "Exterior Overall"
click at [152, 55] on input "text" at bounding box center [152, 57] width 40 height 8
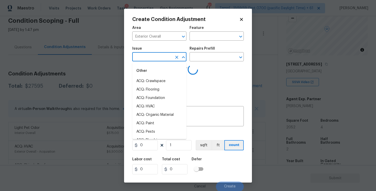
type input "d"
type input "eck"
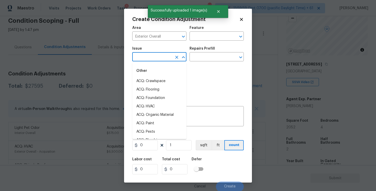
click at [155, 78] on li "ACQ: Crawlspace" at bounding box center [159, 81] width 54 height 8
type input "ACQ: Crawlspace"
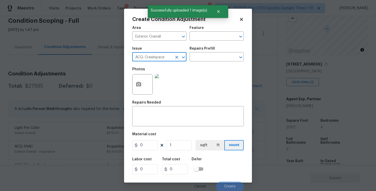
click at [172, 57] on input "ACQ: Crawlspace" at bounding box center [152, 57] width 40 height 8
click at [180, 57] on button "Clear" at bounding box center [176, 57] width 7 height 7
click at [174, 80] on li "Decks and Patios" at bounding box center [159, 81] width 54 height 8
type input "Decks and Patios"
click at [214, 58] on input "text" at bounding box center [209, 57] width 40 height 8
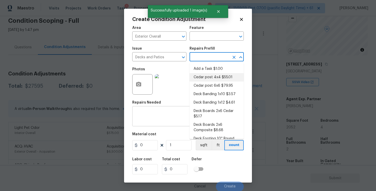
click at [165, 114] on textarea at bounding box center [187, 116] width 105 height 11
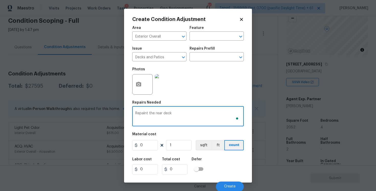
type textarea "Repaint the rear deck"
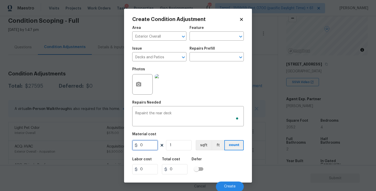
click at [147, 147] on input "0" at bounding box center [145, 145] width 26 height 10
type input "500"
click at [232, 168] on div "Labor cost 0 Total cost 500 Defer" at bounding box center [187, 165] width 111 height 23
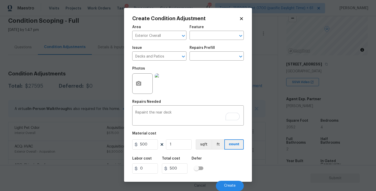
click at [235, 180] on div "Cancel Create" at bounding box center [187, 184] width 111 height 14
click at [235, 186] on span "Create" at bounding box center [230, 186] width 12 height 4
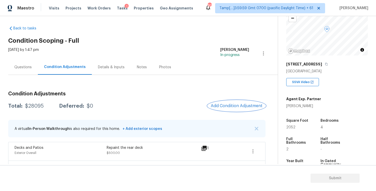
scroll to position [0, 0]
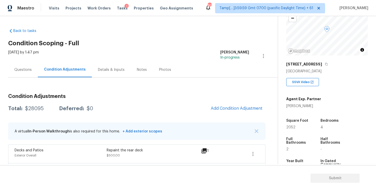
click at [19, 73] on div "Questions" at bounding box center [23, 69] width 30 height 15
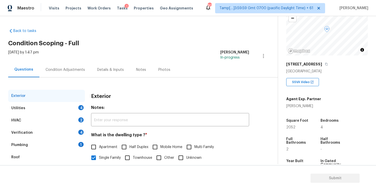
scroll to position [55, 0]
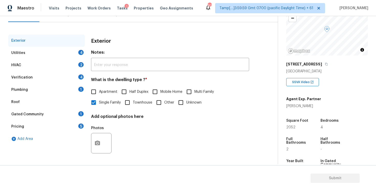
click at [57, 70] on div "HVAC 2" at bounding box center [46, 65] width 77 height 12
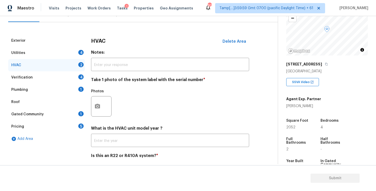
click at [61, 75] on div "Verification 4" at bounding box center [46, 77] width 77 height 12
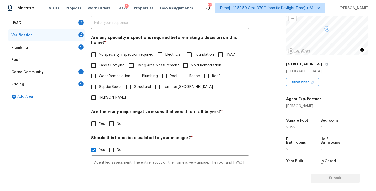
scroll to position [160, 0]
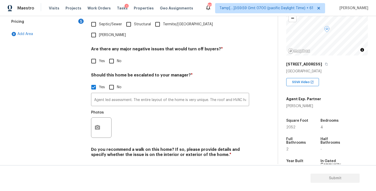
click at [103, 117] on div at bounding box center [101, 127] width 20 height 20
click at [98, 125] on icon "button" at bounding box center [97, 128] width 6 height 6
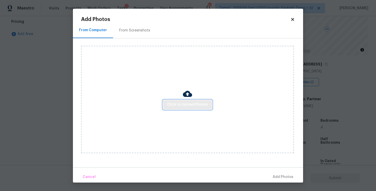
click at [203, 104] on span "Click to Upload Photos" at bounding box center [187, 105] width 41 height 6
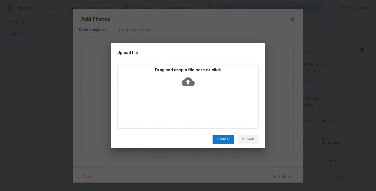
click at [186, 82] on icon at bounding box center [188, 81] width 13 height 9
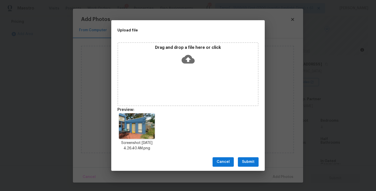
click at [254, 161] on button "Submit" at bounding box center [248, 161] width 21 height 9
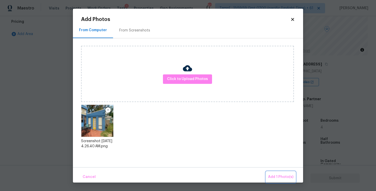
click at [284, 174] on span "Add 1 Photo(s)" at bounding box center [280, 177] width 25 height 6
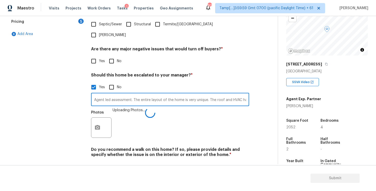
click at [232, 94] on input "Agent led assessment. The entire layout of the home is very unique. The roof an…" at bounding box center [170, 100] width 158 height 12
click at [237, 94] on input "Agent led assessment. The entire layout of the home is very unique. The roof an…" at bounding box center [170, 100] width 158 height 12
click at [231, 94] on input "Agent led assessment. The entire layout of the home is very unique. The roof an…" at bounding box center [170, 100] width 158 height 12
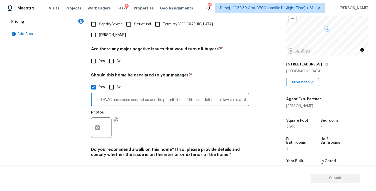
type input "Agent led assessment. The entire layout of the home is very unique. The roof an…"
click at [234, 108] on div "Photos" at bounding box center [170, 124] width 158 height 33
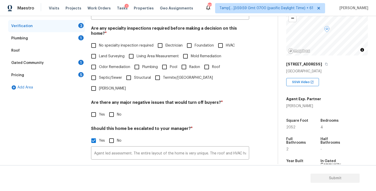
scroll to position [33, 0]
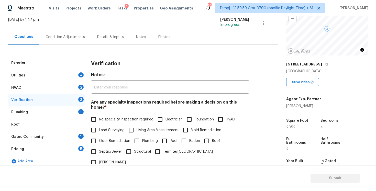
click at [77, 39] on div "Condition Adjustments" at bounding box center [65, 36] width 52 height 15
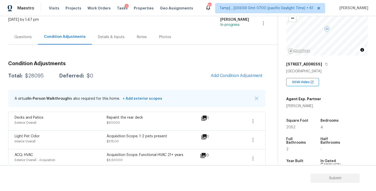
scroll to position [30, 0]
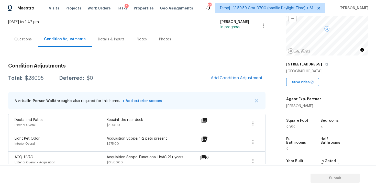
click at [23, 32] on div "Questions" at bounding box center [23, 39] width 30 height 15
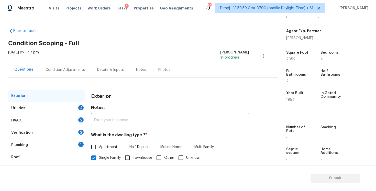
click at [80, 72] on div "Condition Adjustments" at bounding box center [65, 69] width 52 height 15
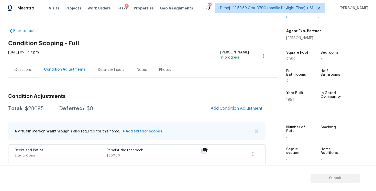
scroll to position [60, 0]
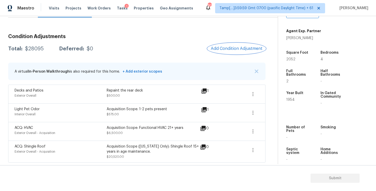
click at [231, 46] on button "Add Condition Adjustment" at bounding box center [237, 48] width 58 height 11
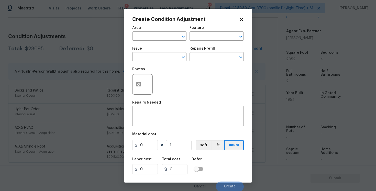
click at [140, 30] on div "Area" at bounding box center [159, 29] width 54 height 7
click at [144, 37] on input "text" at bounding box center [152, 37] width 40 height 8
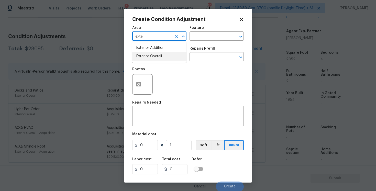
click at [150, 61] on ul "Exterior Addition Exterior Overall" at bounding box center [159, 52] width 54 height 21
click at [149, 55] on li "Exterior Overall" at bounding box center [159, 56] width 54 height 8
type input "Exterior Overall"
click at [149, 55] on input "text" at bounding box center [152, 57] width 40 height 8
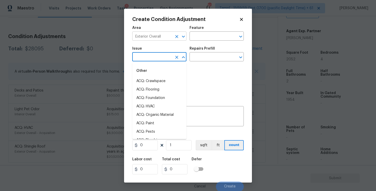
click at [172, 34] on div "Exterior Overall ​" at bounding box center [159, 37] width 54 height 8
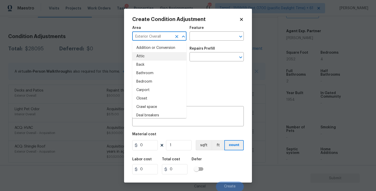
click at [177, 38] on icon "Clear" at bounding box center [176, 36] width 5 height 5
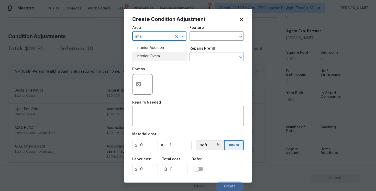
click at [167, 54] on li "Interior Overall" at bounding box center [159, 56] width 54 height 8
type input "Interior Overall"
click at [167, 54] on input "text" at bounding box center [152, 57] width 40 height 8
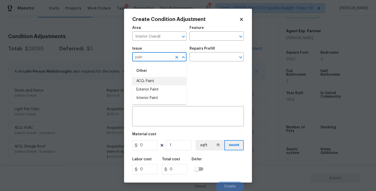
click at [165, 80] on li "ACQ: Paint" at bounding box center [159, 81] width 54 height 8
type input "ACQ: Paint"
click at [221, 53] on div "Repairs Prefill" at bounding box center [216, 50] width 54 height 7
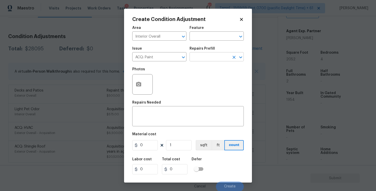
click at [218, 54] on input "text" at bounding box center [209, 57] width 40 height 8
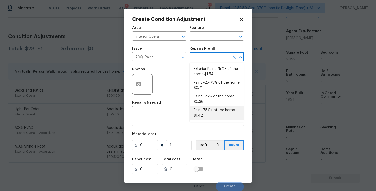
click at [215, 112] on li "Paint 75%+ of the home $1.42" at bounding box center [216, 113] width 54 height 14
type input "Acquisition"
type textarea "Acquisition Scope: 75%+ of the home will likely require interior paint"
type input "1.42"
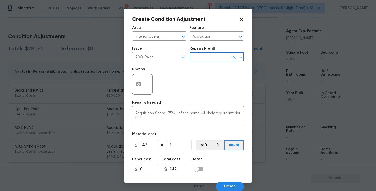
scroll to position [1, 0]
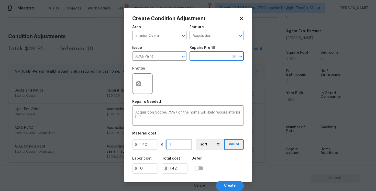
click at [185, 141] on input "1" at bounding box center [179, 144] width 26 height 10
type input "0"
click at [180, 141] on input "0" at bounding box center [179, 144] width 26 height 10
paste input "2052"
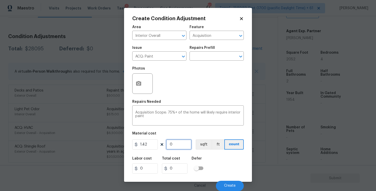
type input "2052"
type input "2913.84"
type input "2052"
click at [194, 145] on div "1.42 2052 sqft ft count" at bounding box center [187, 144] width 111 height 10
click at [197, 145] on button "sqft" at bounding box center [204, 144] width 16 height 10
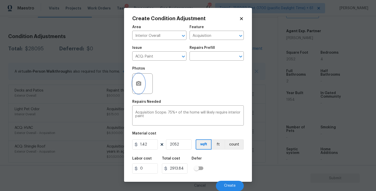
click at [140, 83] on icon "button" at bounding box center [138, 83] width 5 height 5
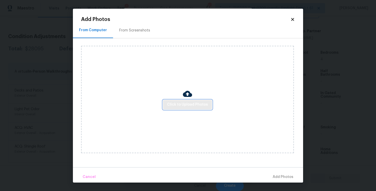
click at [189, 105] on span "Click to Upload Photos" at bounding box center [187, 105] width 41 height 6
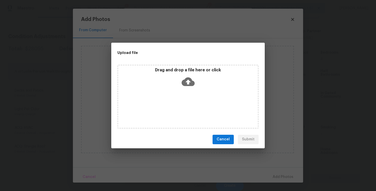
click at [190, 81] on icon at bounding box center [188, 81] width 13 height 9
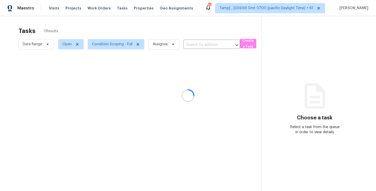
click at [194, 41] on div at bounding box center [188, 95] width 376 height 191
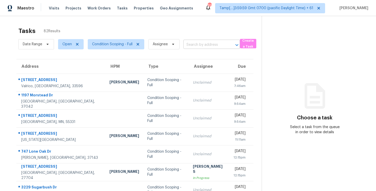
click at [197, 47] on input "text" at bounding box center [204, 45] width 42 height 8
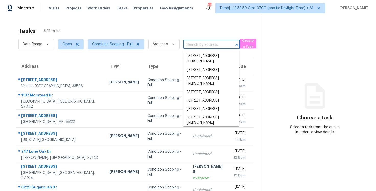
paste input "[STREET_ADDRESS][PERSON_NAME]"
type input "[STREET_ADDRESS][PERSON_NAME]"
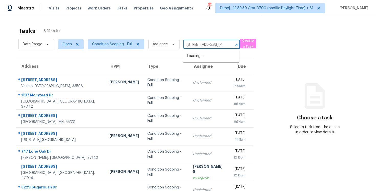
scroll to position [0, 20]
click at [203, 58] on li "[STREET_ADDRESS][PERSON_NAME]" at bounding box center [211, 59] width 57 height 14
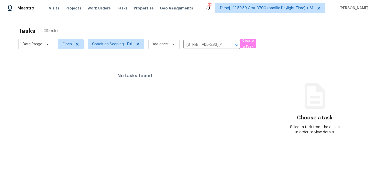
click at [188, 34] on div "Tasks 0 Results" at bounding box center [139, 30] width 243 height 13
click at [231, 44] on icon "Clear" at bounding box center [230, 44] width 5 height 5
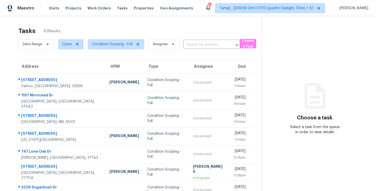
click at [206, 38] on div "Date Range Open Condition Scoping - Full Assignee ​" at bounding box center [128, 44] width 221 height 13
click at [205, 44] on input "text" at bounding box center [204, 45] width 42 height 8
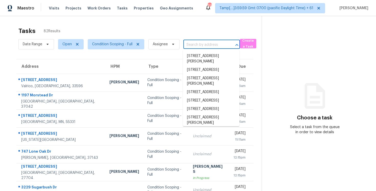
paste input "[STREET_ADDRESS][PERSON_NAME]"
type input "[STREET_ADDRESS][PERSON_NAME]"
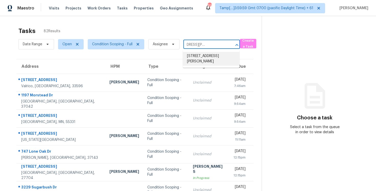
click at [206, 54] on li "[STREET_ADDRESS][PERSON_NAME]" at bounding box center [211, 59] width 57 height 14
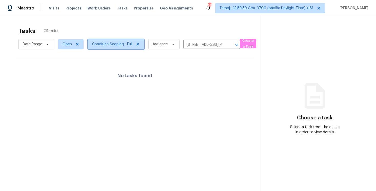
click at [119, 42] on span "Condition Scoping - Full" at bounding box center [112, 44] width 40 height 5
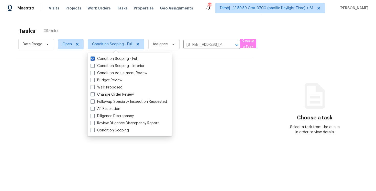
click at [80, 18] on div "Tasks 0 Results Date Range Open Condition Scoping - Full Assignee [STREET_ADDRE…" at bounding box center [188, 111] width 376 height 191
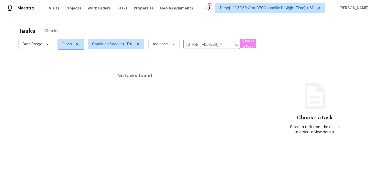
click at [68, 45] on span "Open" at bounding box center [66, 44] width 9 height 5
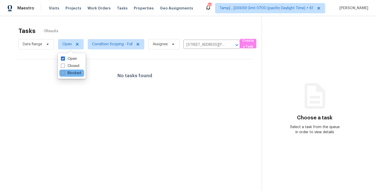
click at [67, 74] on label "Blocked" at bounding box center [71, 73] width 20 height 5
click at [64, 74] on input "Blocked" at bounding box center [62, 72] width 3 height 3
checkbox input "true"
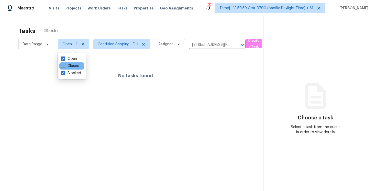
click at [69, 65] on label "Closed" at bounding box center [70, 65] width 18 height 5
click at [64, 65] on input "Closed" at bounding box center [62, 64] width 3 height 3
checkbox input "true"
click at [70, 72] on label "Blocked" at bounding box center [71, 73] width 20 height 5
click at [64, 72] on input "Blocked" at bounding box center [62, 72] width 3 height 3
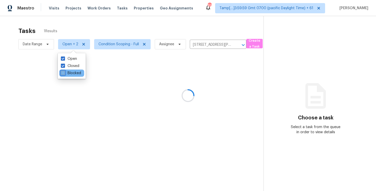
checkbox input "false"
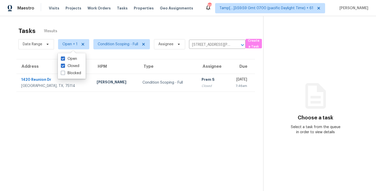
click at [77, 24] on div "Tasks 1 Results Date Range Open + 1 Condition Scoping - Full Assignee [STREET_A…" at bounding box center [188, 111] width 376 height 191
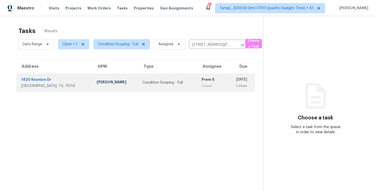
click at [138, 79] on td "Condition Scoping - Full" at bounding box center [167, 83] width 59 height 18
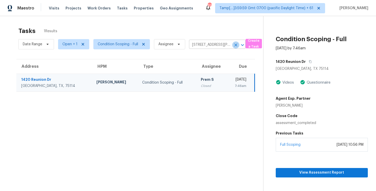
click at [236, 46] on icon "Clear" at bounding box center [235, 44] width 3 height 3
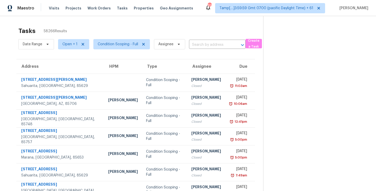
click at [207, 39] on div "Date Range Open + 1 Condition Scoping - Full Assignee ​" at bounding box center [131, 44] width 227 height 13
click at [125, 40] on span "Condition Scoping - Full" at bounding box center [121, 44] width 57 height 10
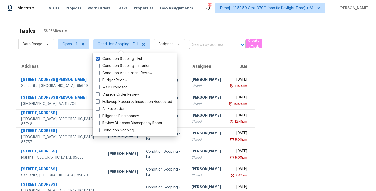
click at [210, 41] on input "text" at bounding box center [210, 45] width 42 height 8
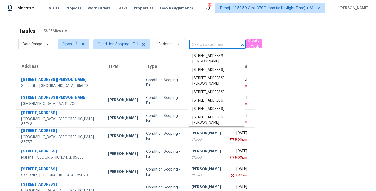
paste input "[STREET_ADDRESS][PERSON_NAME]"
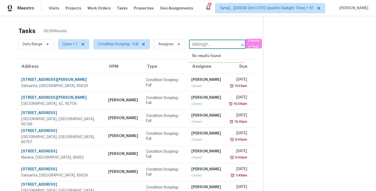
type input "[STREET_ADDRESS][PERSON_NAME]"
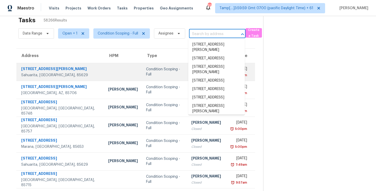
scroll to position [12, 0]
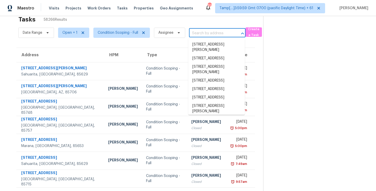
click at [194, 25] on div "Tasks 58266 Results" at bounding box center [140, 19] width 245 height 13
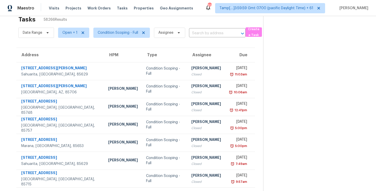
scroll to position [0, 0]
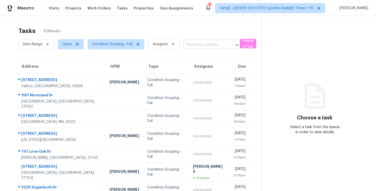
click at [191, 43] on input "text" at bounding box center [204, 45] width 42 height 8
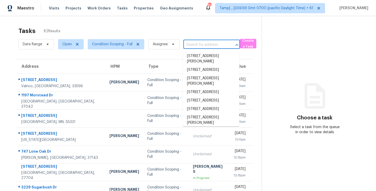
paste input "[STREET_ADDRESS]"
type input "[STREET_ADDRESS]"
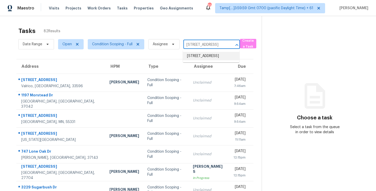
click at [197, 55] on li "[STREET_ADDRESS]" at bounding box center [211, 56] width 57 height 8
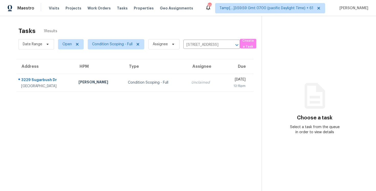
click at [192, 81] on div "Unclaimed" at bounding box center [204, 82] width 27 height 5
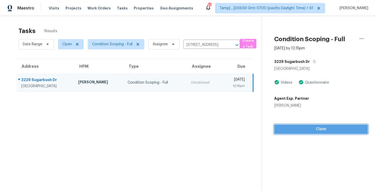
click at [307, 128] on span "Claim" at bounding box center [320, 129] width 85 height 6
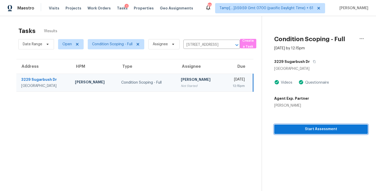
click at [307, 128] on span "Start Assessment" at bounding box center [320, 129] width 85 height 6
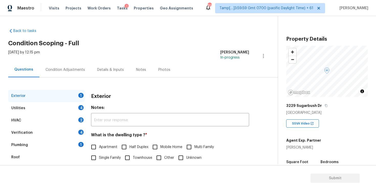
scroll to position [32, 0]
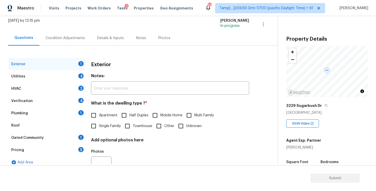
click at [112, 128] on span "Single Family" at bounding box center [110, 126] width 22 height 5
click at [99, 128] on input "Single Family" at bounding box center [93, 126] width 11 height 11
checkbox input "true"
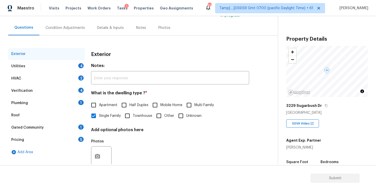
scroll to position [42, 0]
click at [82, 33] on div "Condition Adjustments" at bounding box center [65, 27] width 52 height 15
